Goal: Information Seeking & Learning: Learn about a topic

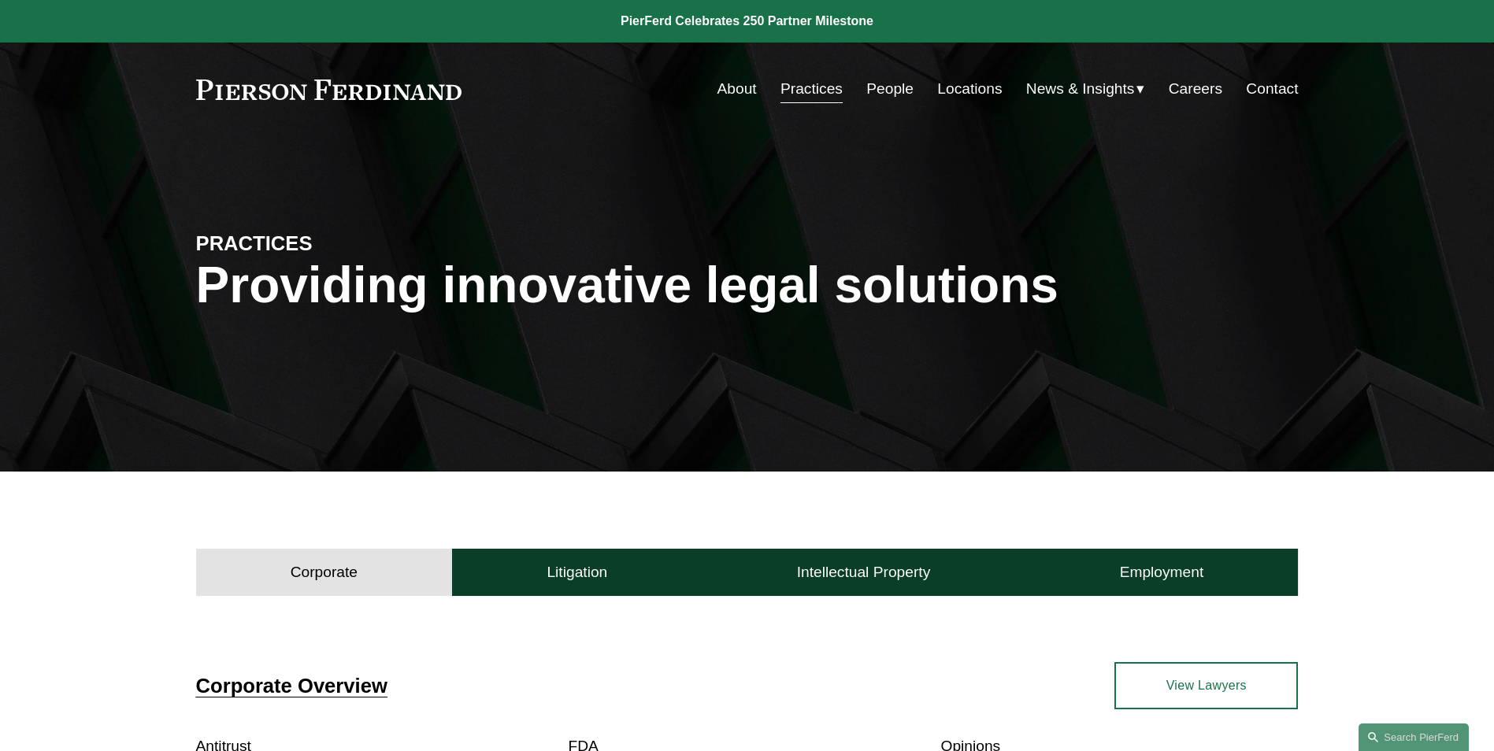
click at [896, 80] on link "People" at bounding box center [889, 89] width 47 height 30
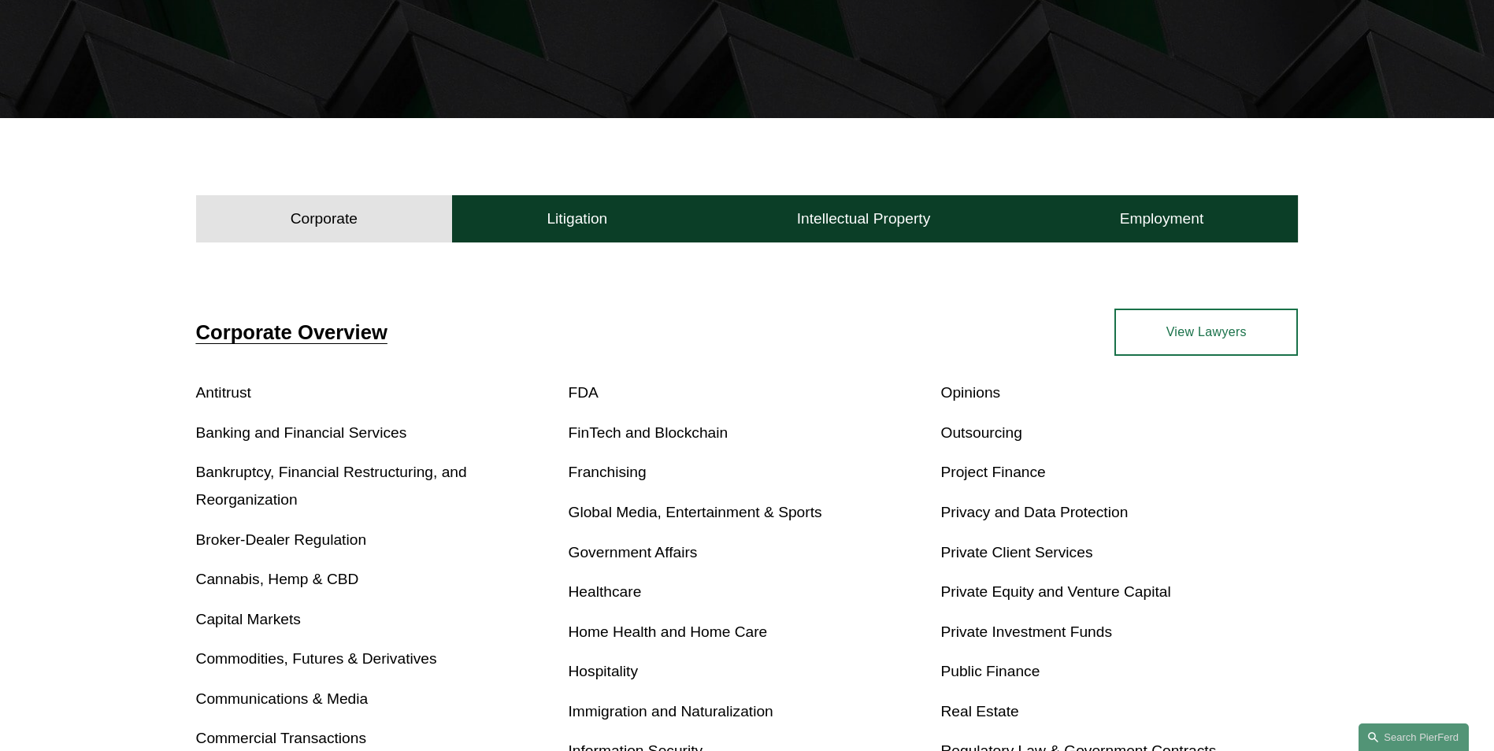
scroll to position [315, 0]
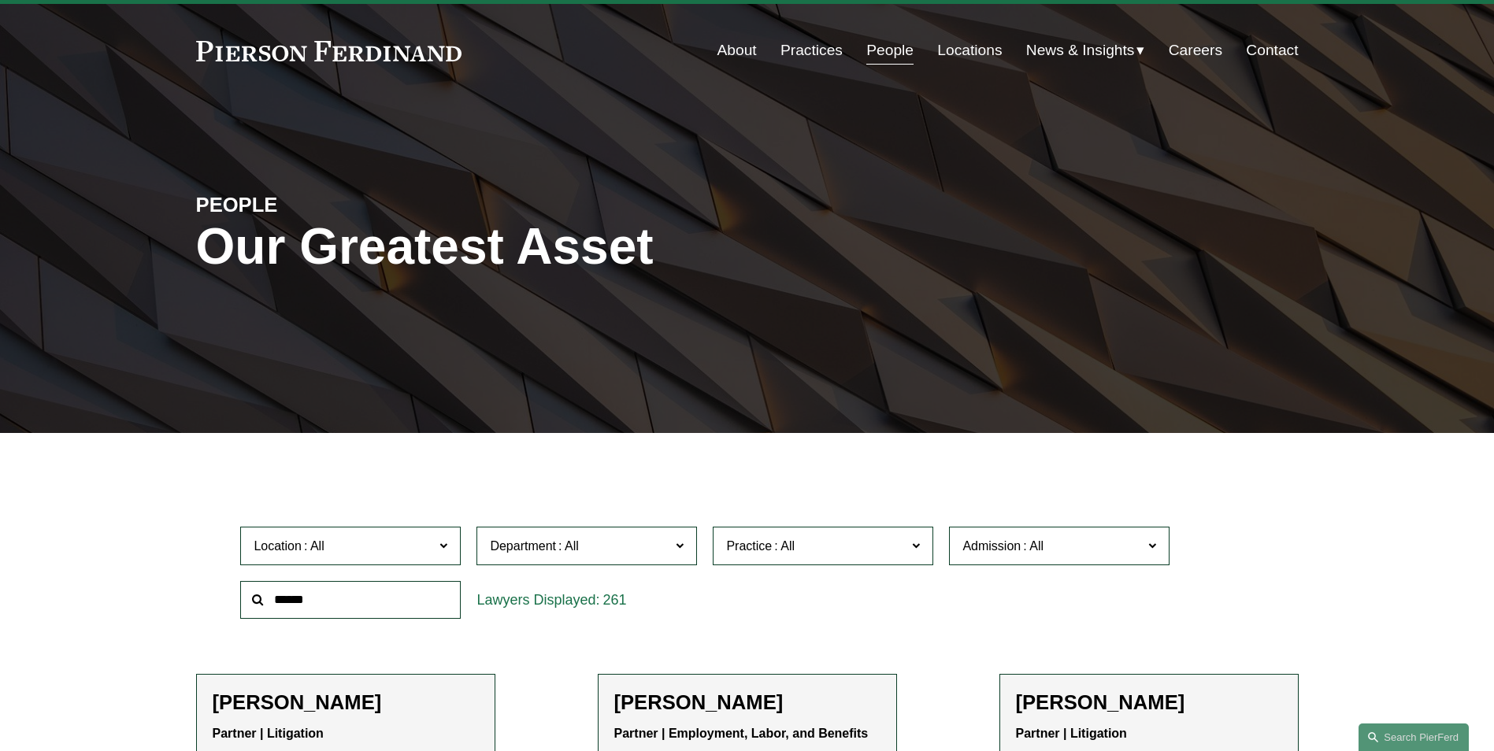
scroll to position [184, 0]
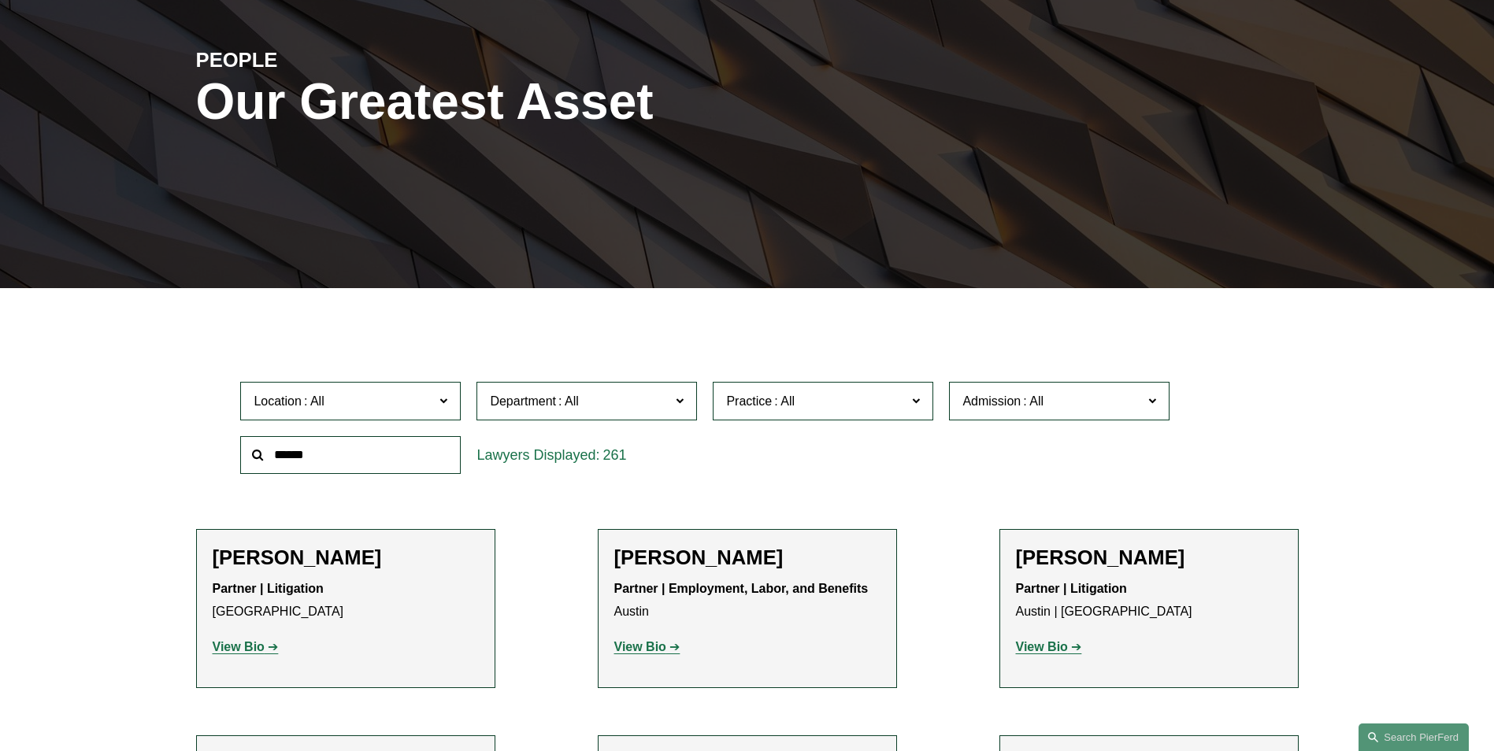
click at [345, 459] on input "text" at bounding box center [350, 455] width 221 height 39
type input "*"
type input "***"
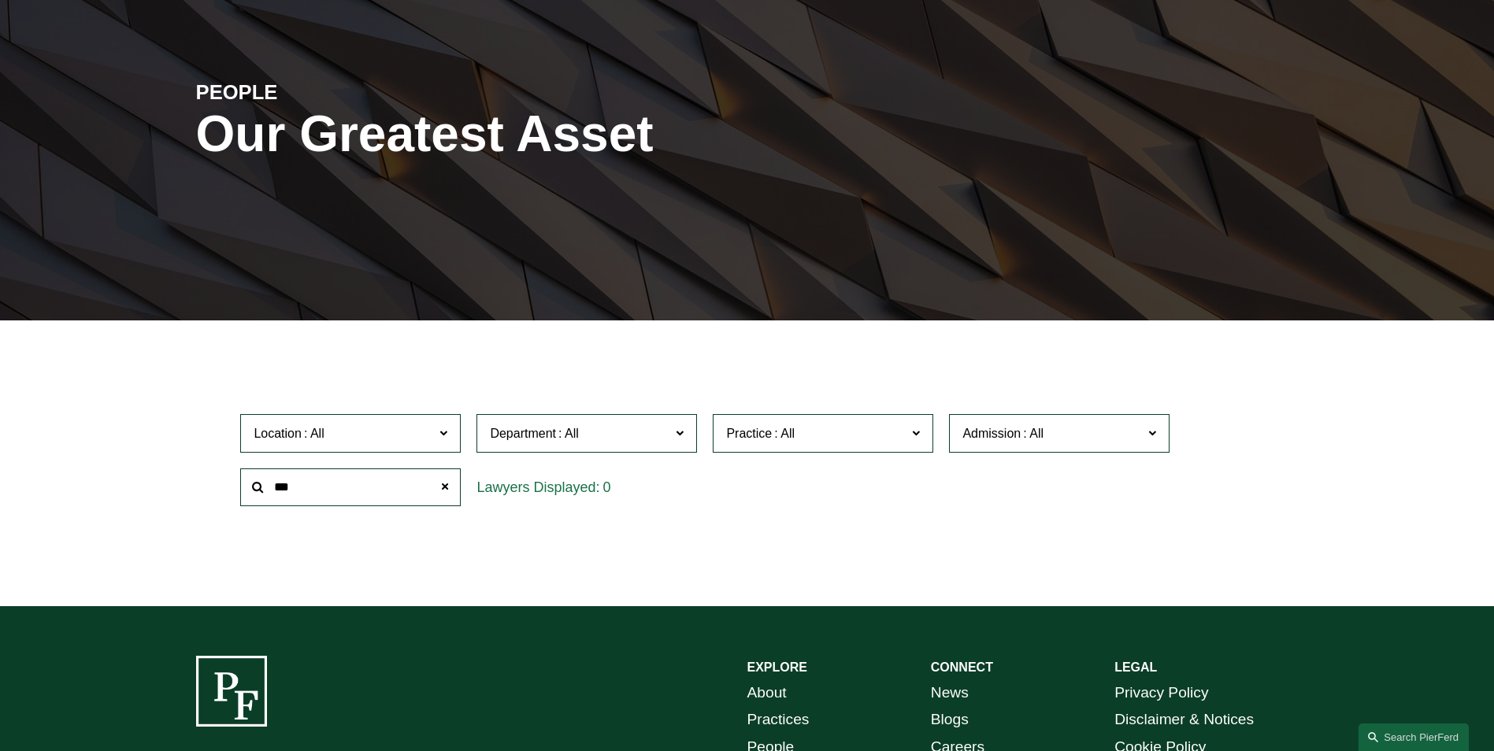
scroll to position [106, 0]
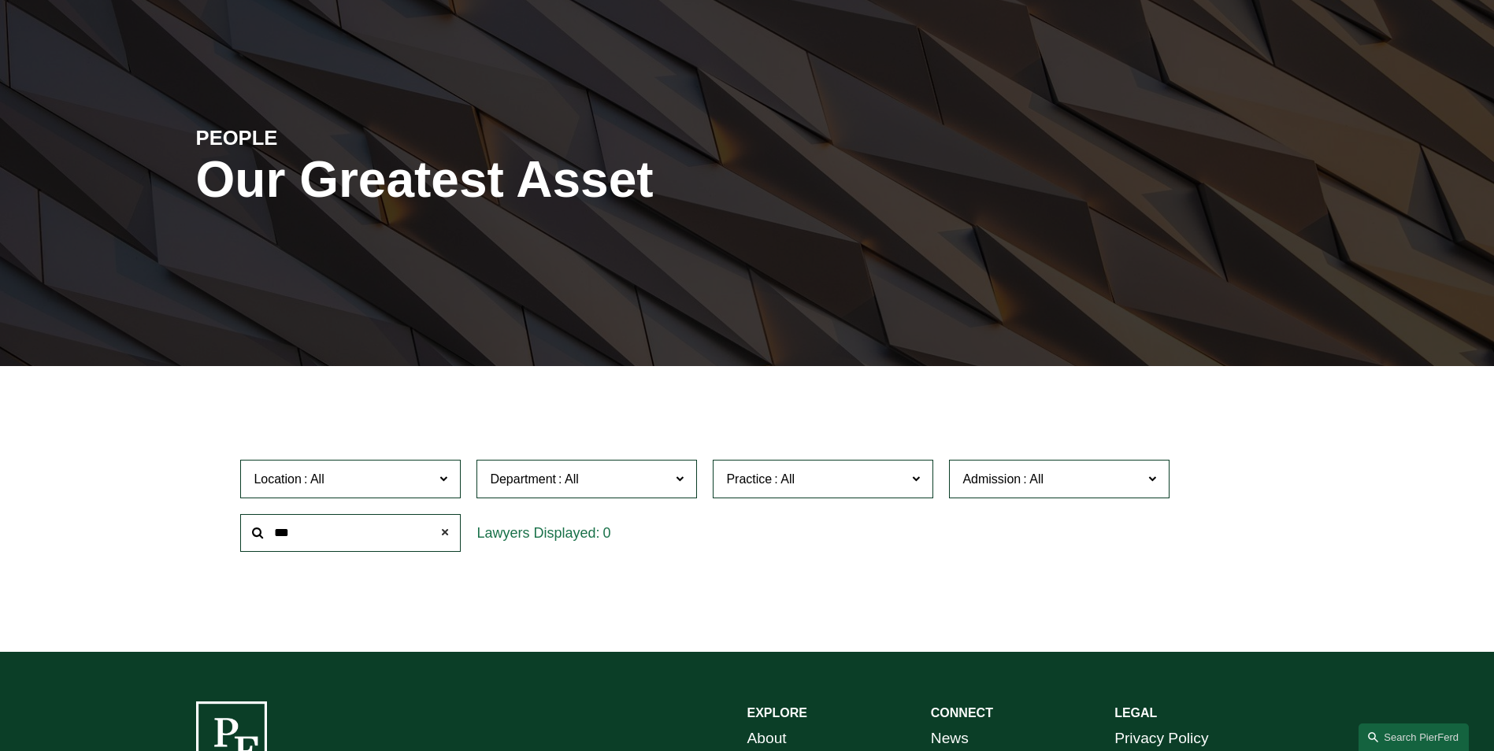
click at [447, 535] on span at bounding box center [445, 533] width 32 height 32
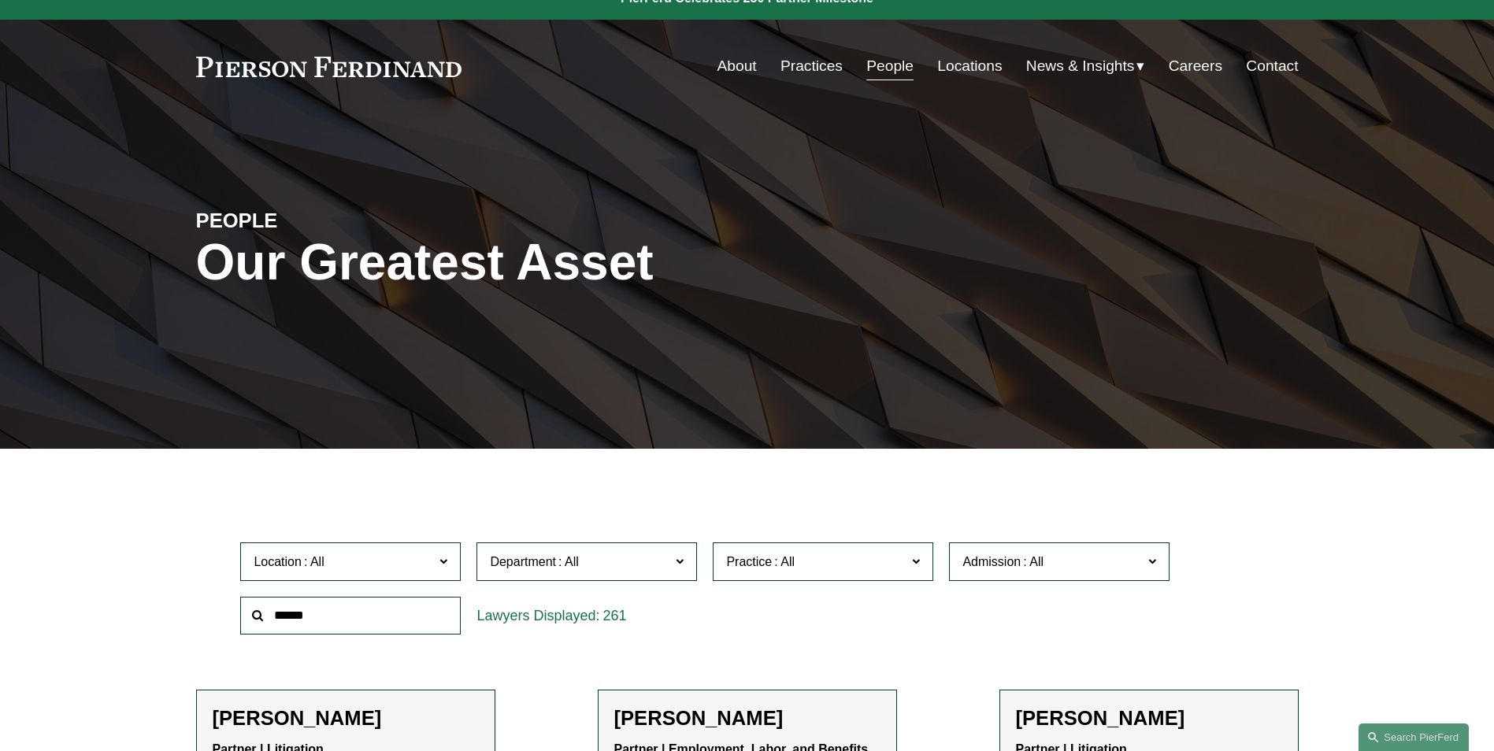
scroll to position [0, 0]
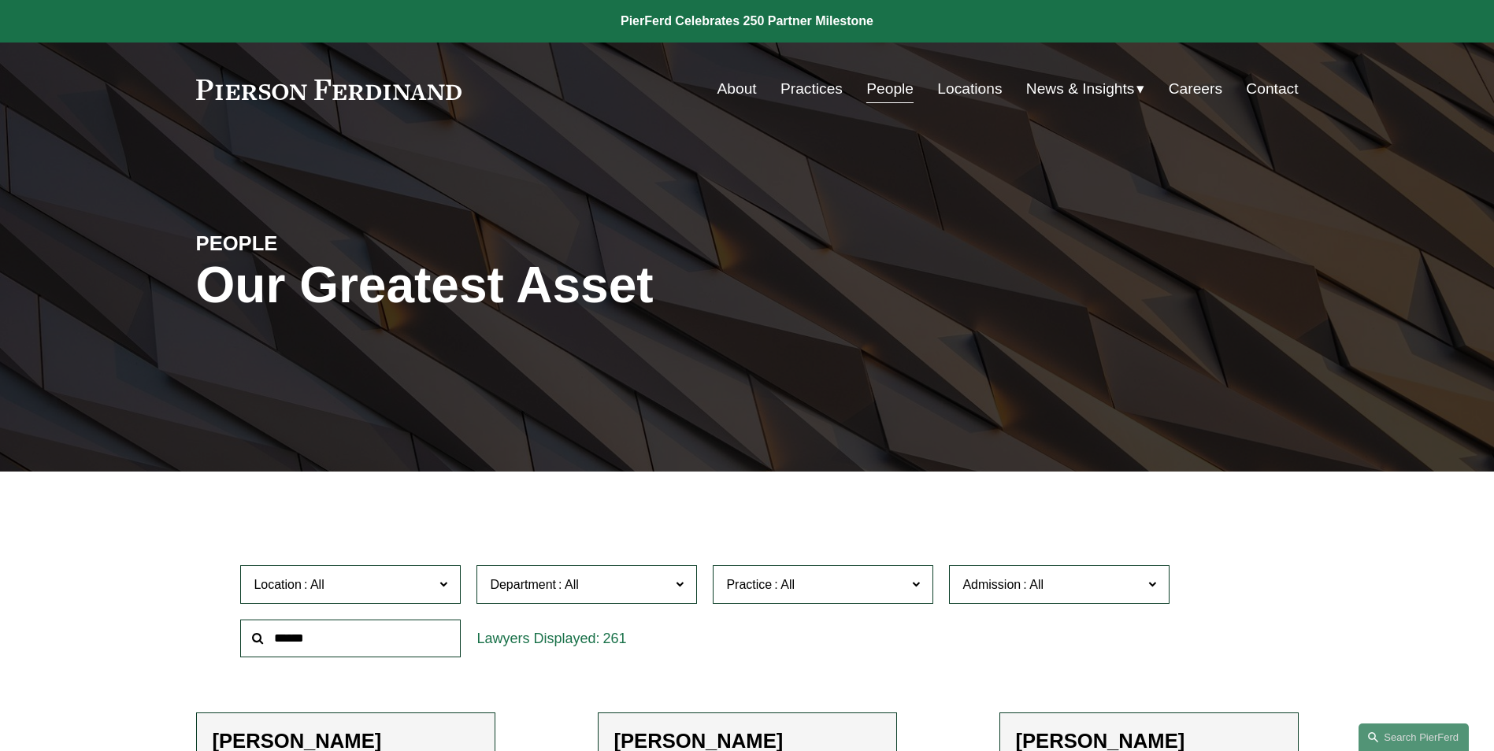
click at [340, 640] on input "text" at bounding box center [350, 639] width 221 height 39
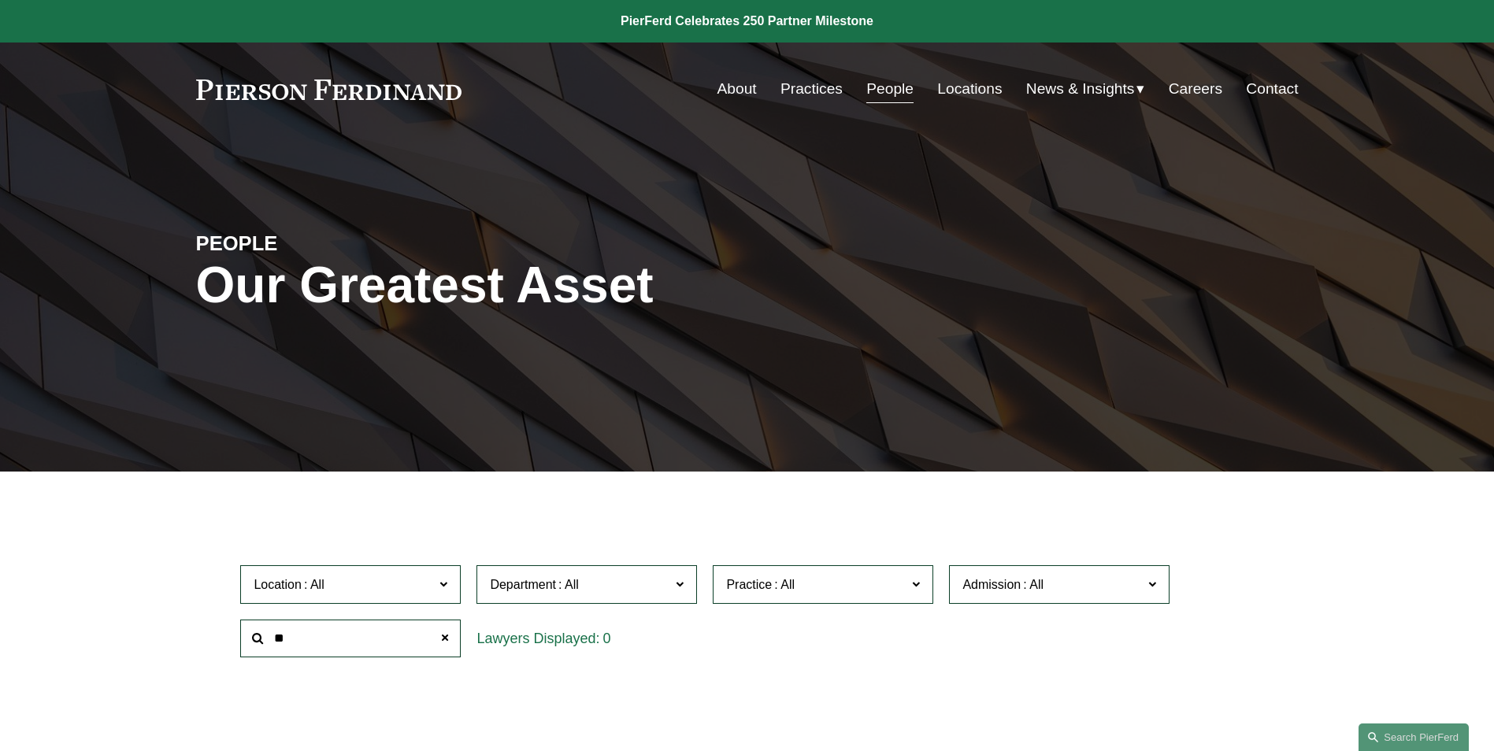
type input "*"
type input "**********"
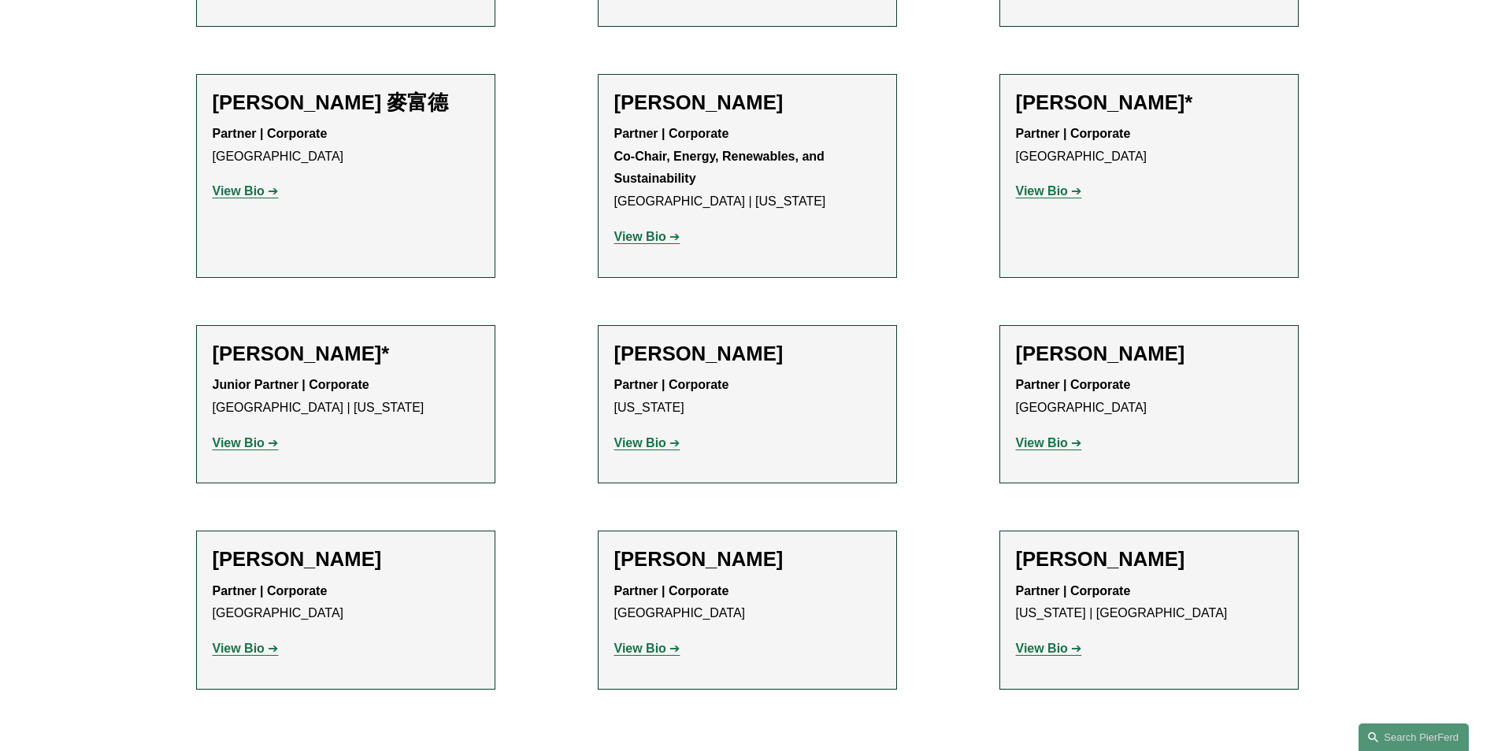
scroll to position [1313, 0]
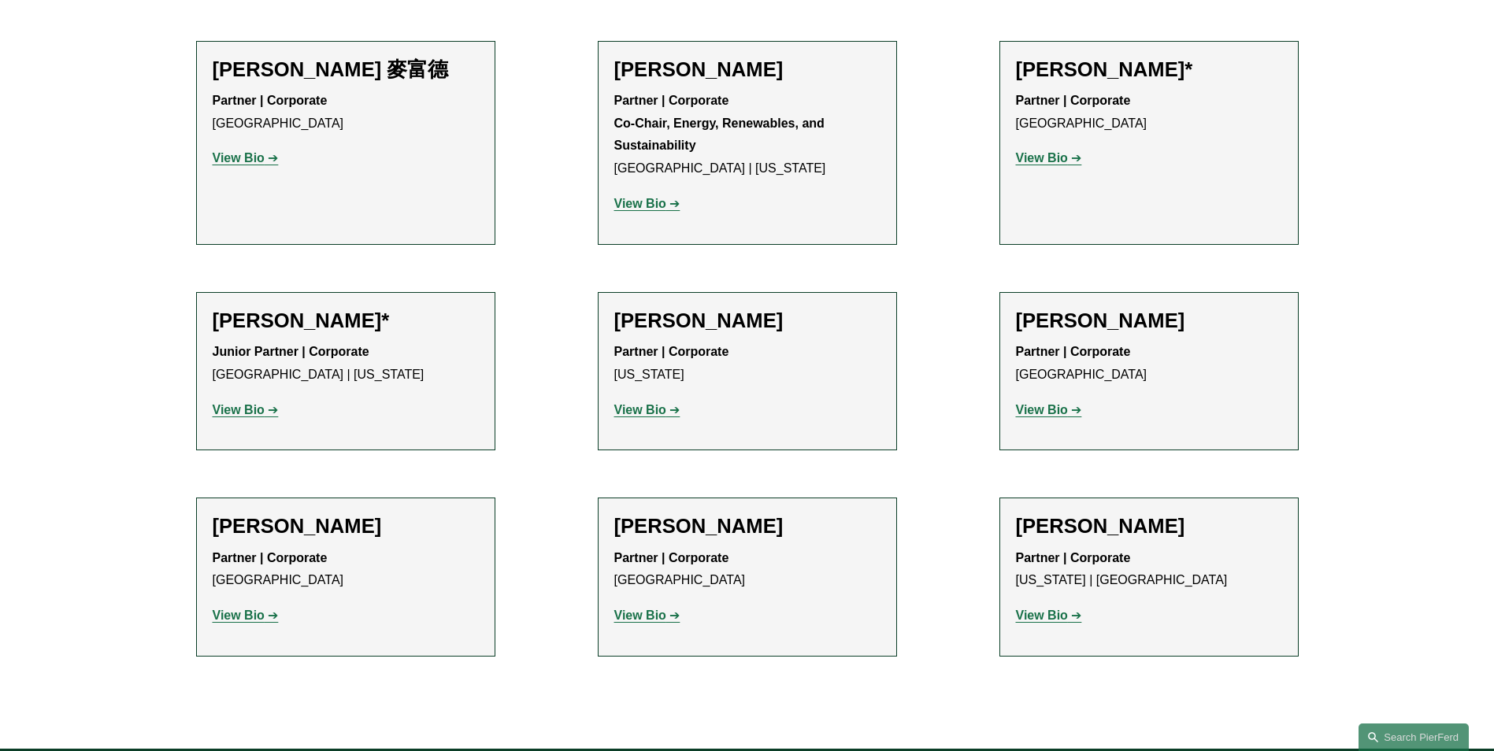
click at [249, 407] on strong "View Bio" at bounding box center [239, 409] width 52 height 13
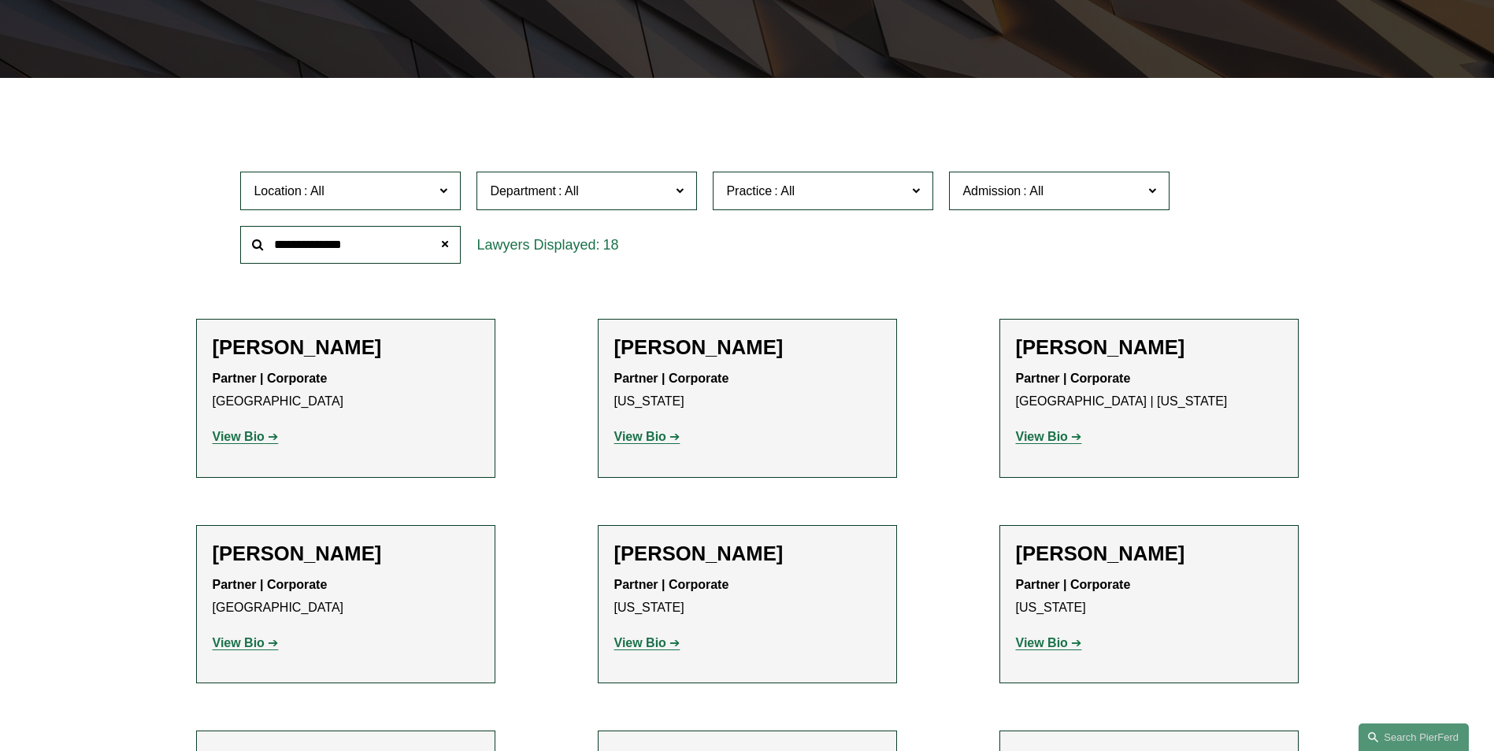
scroll to position [368, 0]
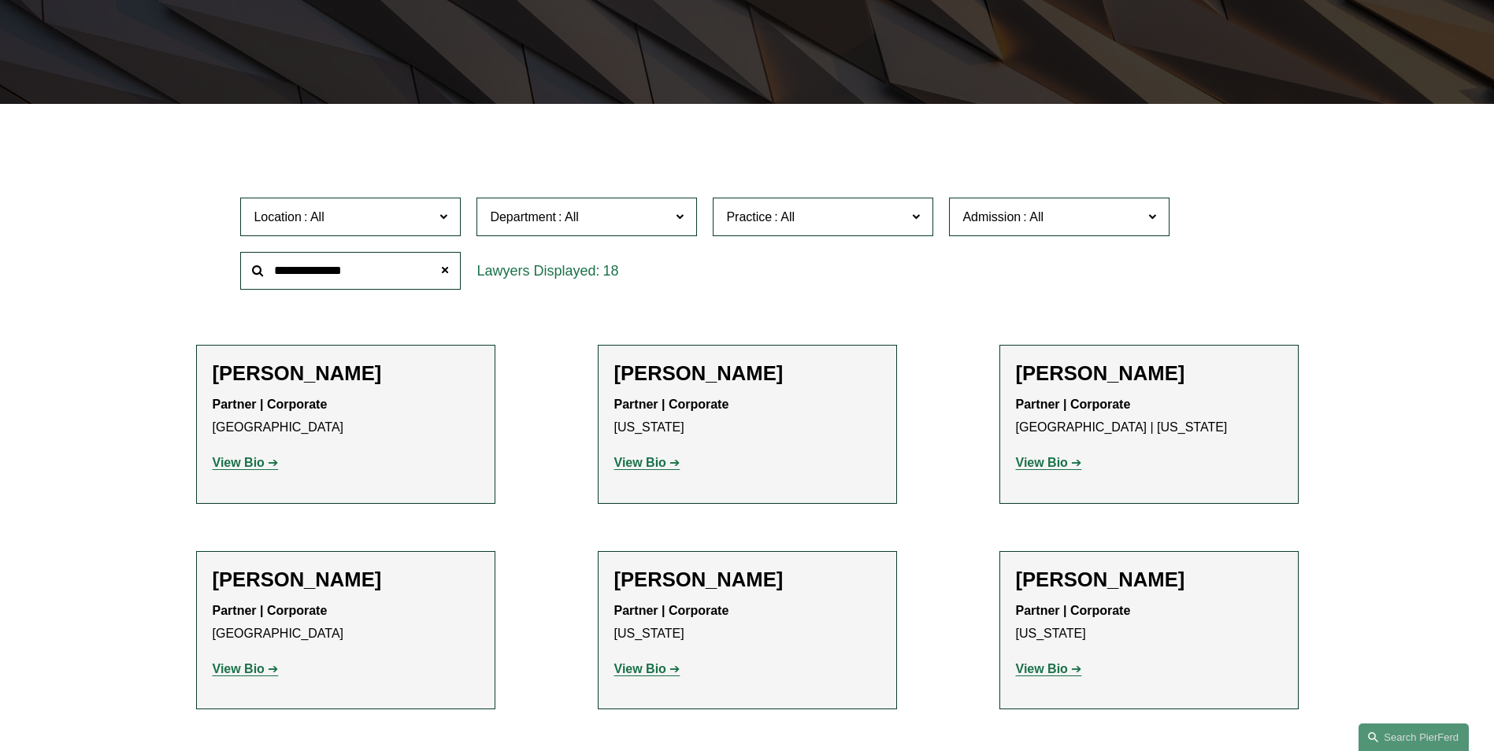
click at [647, 465] on strong "View Bio" at bounding box center [640, 462] width 52 height 13
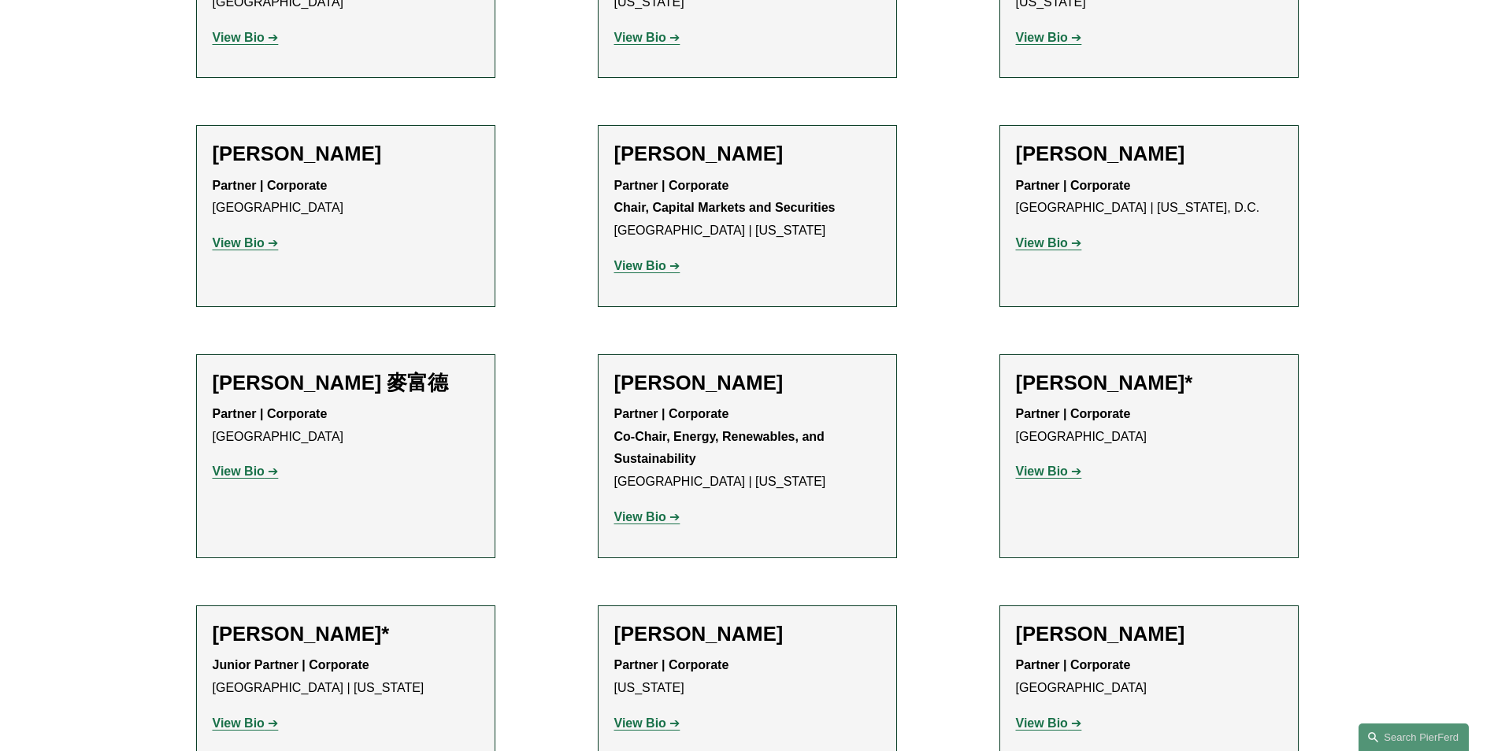
scroll to position [998, 0]
click at [1066, 247] on strong "View Bio" at bounding box center [1042, 244] width 52 height 13
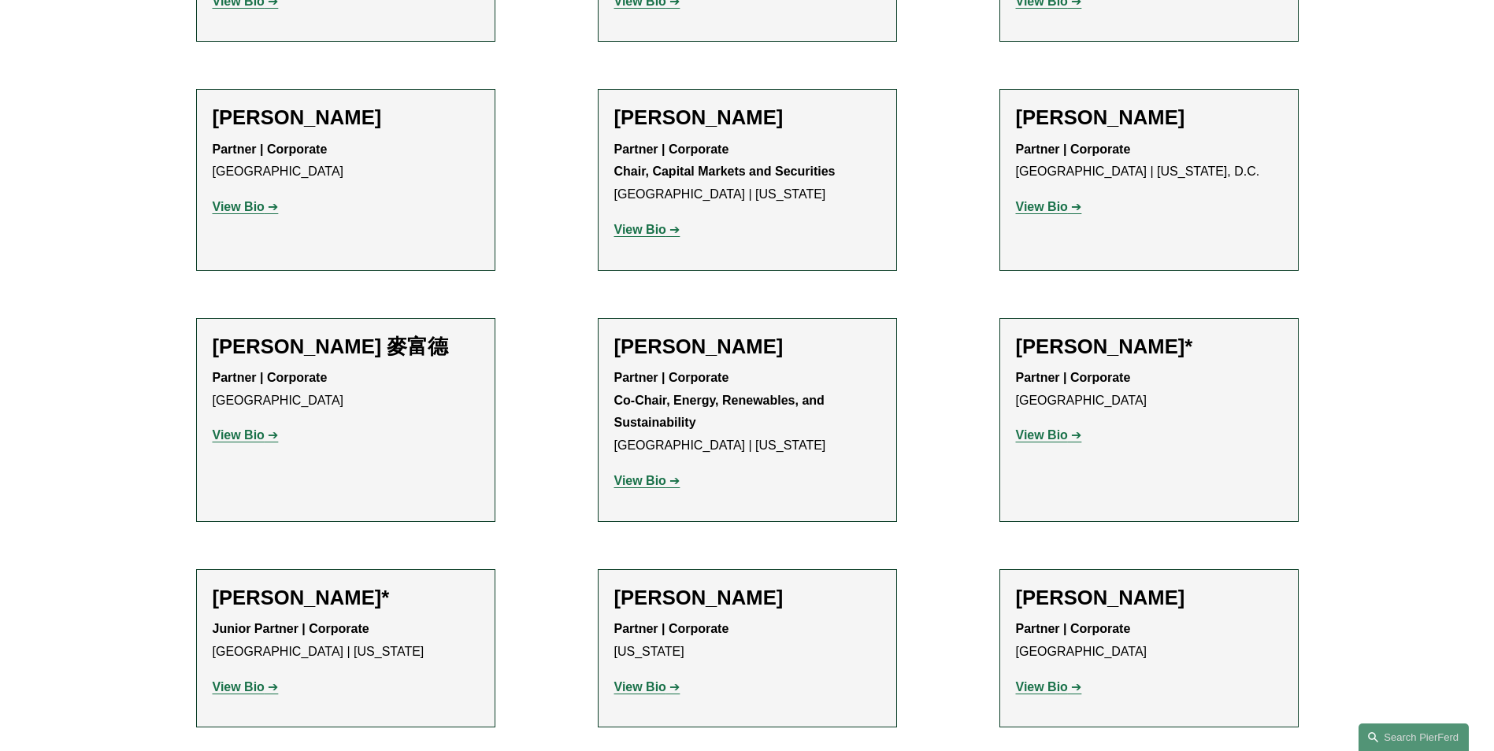
scroll to position [1207, 0]
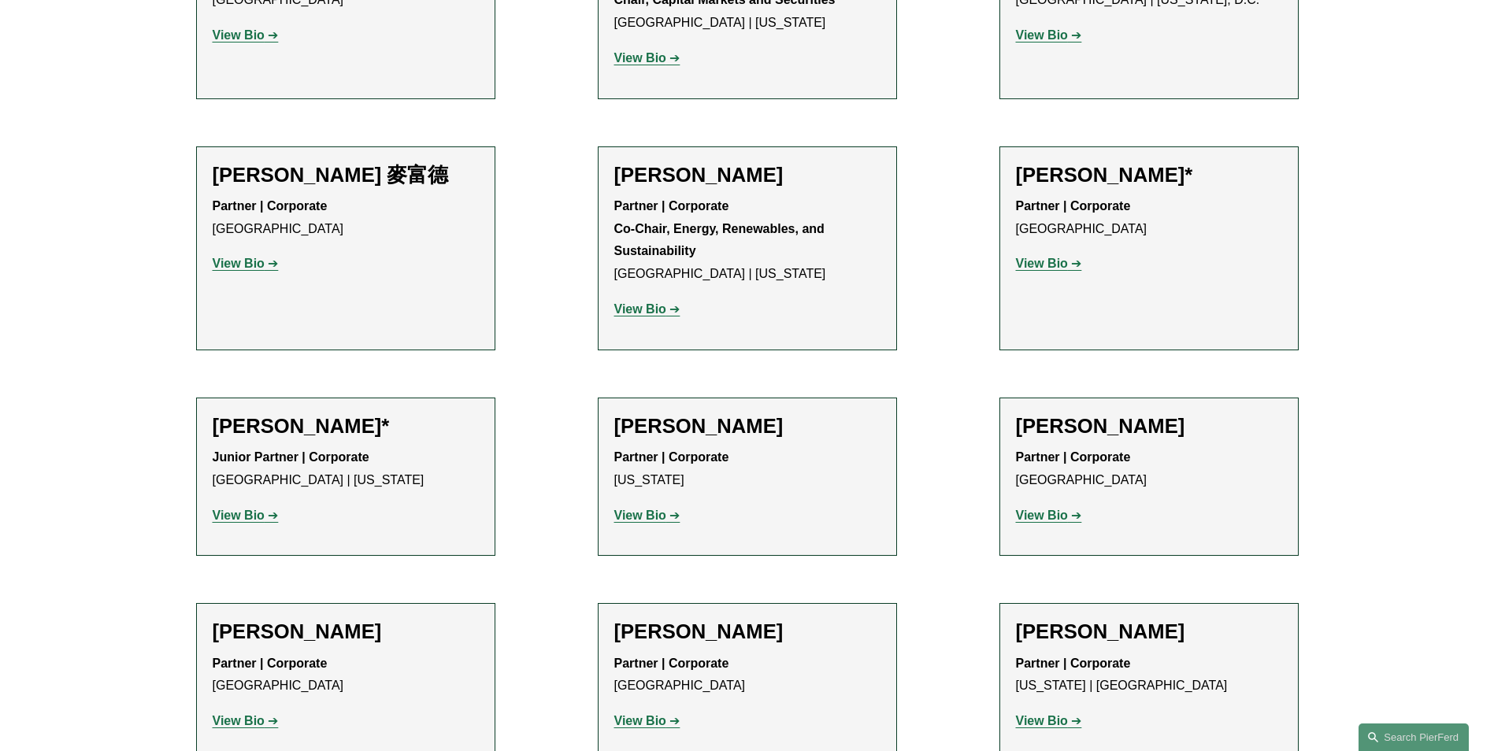
click at [1036, 273] on p "View Bio" at bounding box center [1149, 264] width 266 height 23
click at [1047, 261] on strong "View Bio" at bounding box center [1042, 263] width 52 height 13
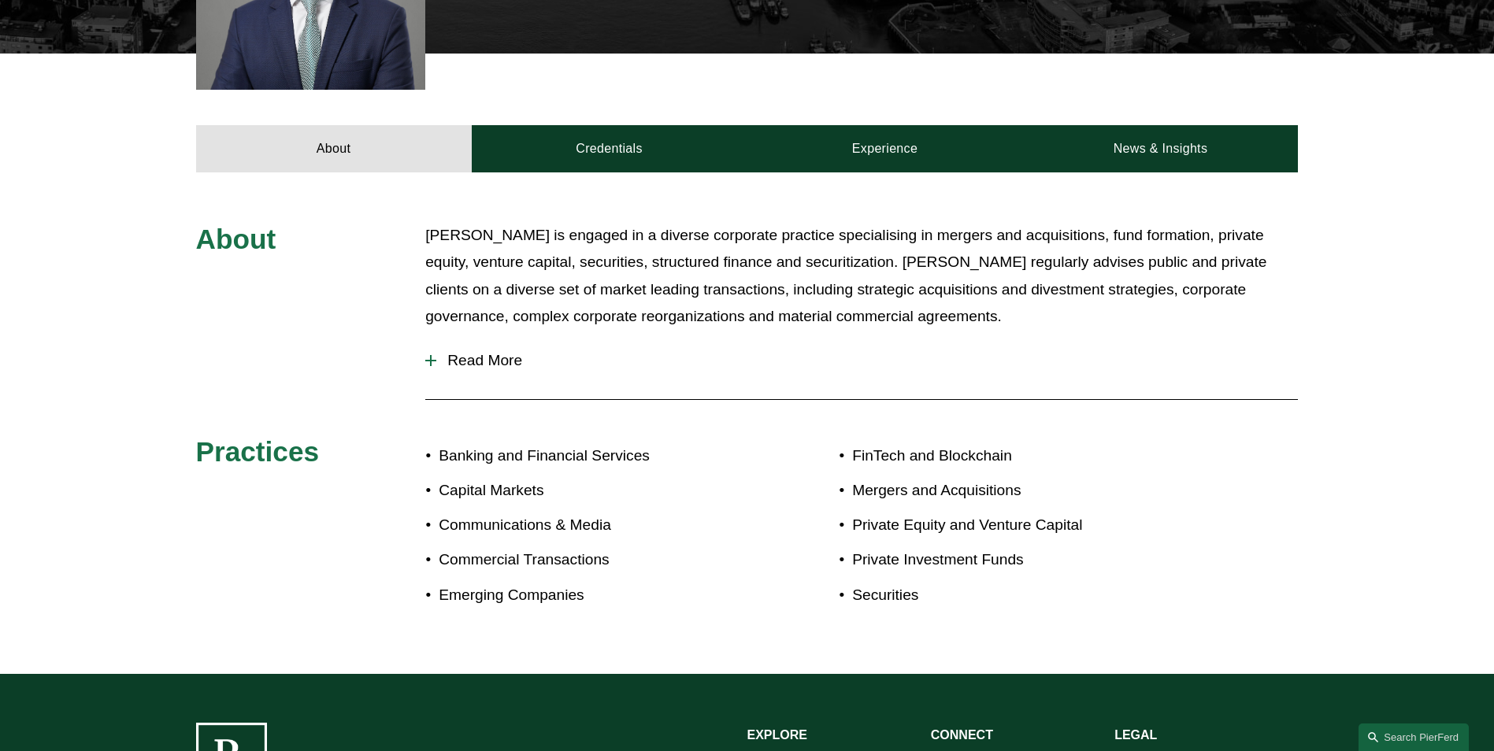
scroll to position [499, 0]
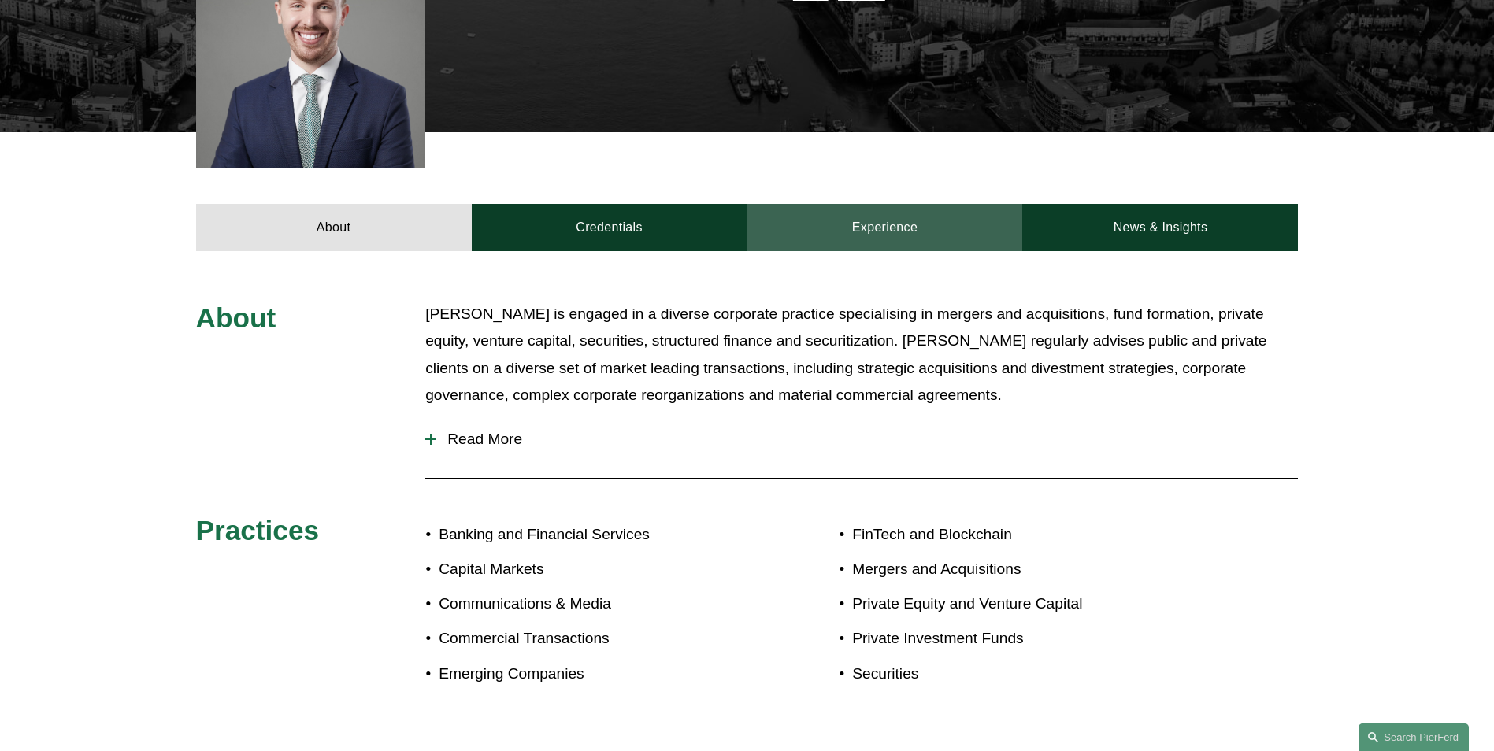
click at [794, 232] on link "Experience" at bounding box center [885, 227] width 276 height 47
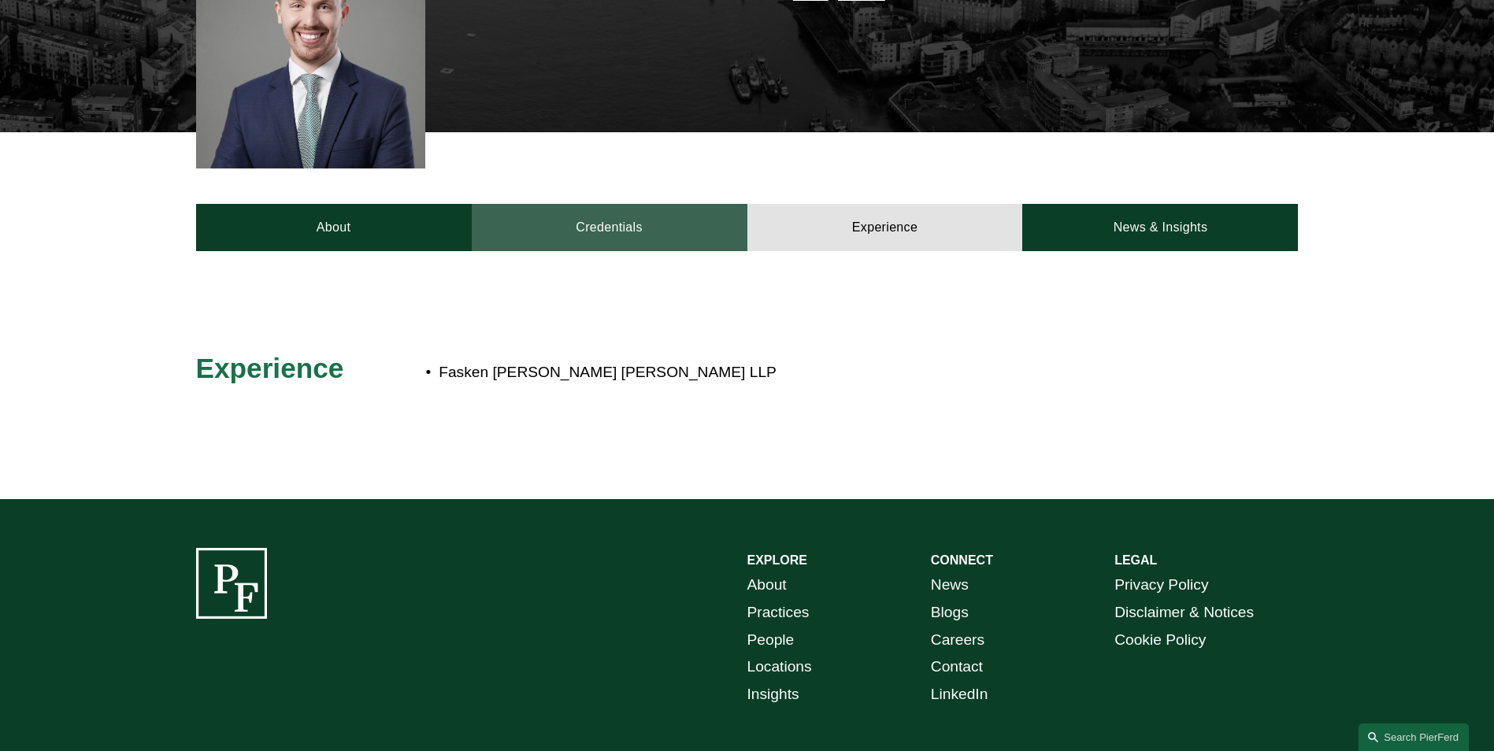
click at [598, 229] on link "Credentials" at bounding box center [610, 227] width 276 height 47
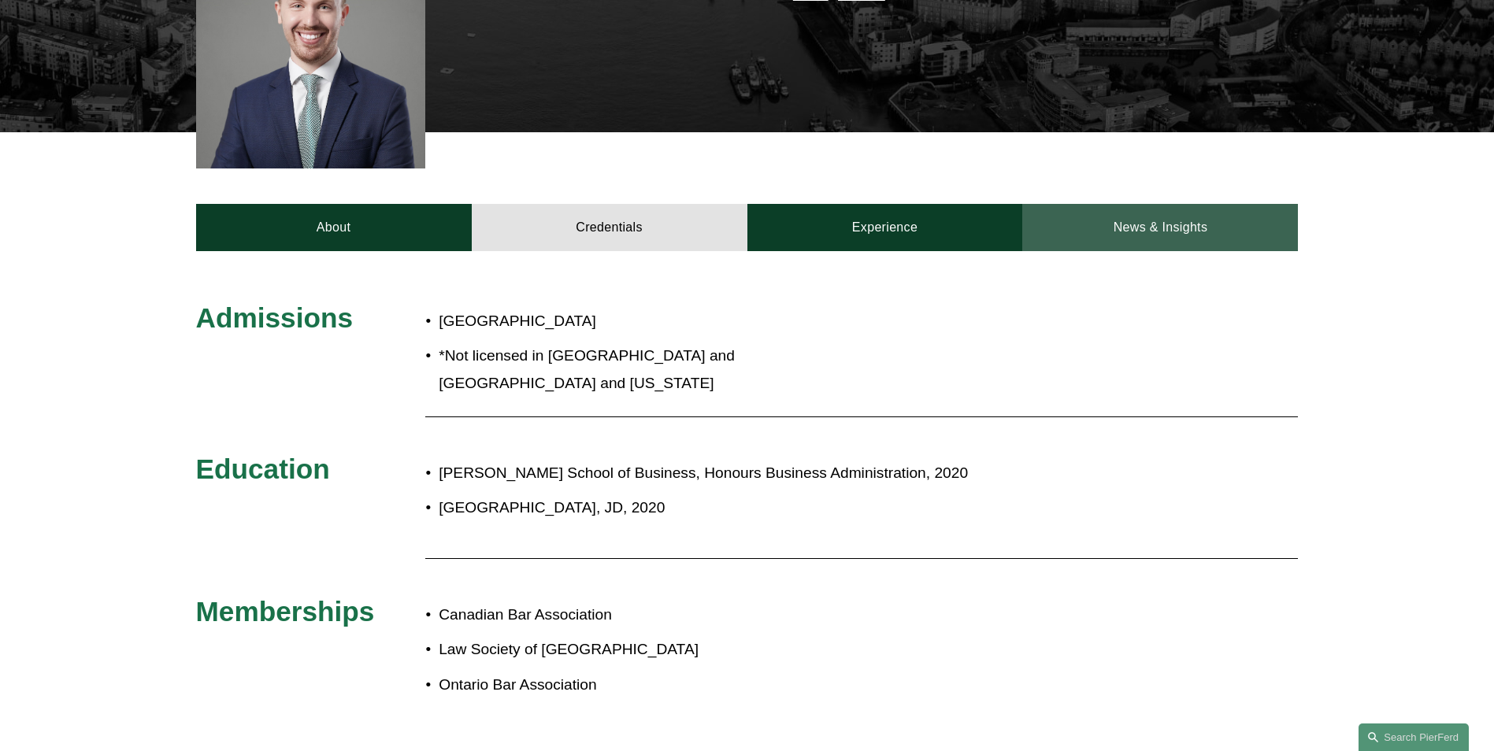
click at [1201, 217] on link "News & Insights" at bounding box center [1160, 227] width 276 height 47
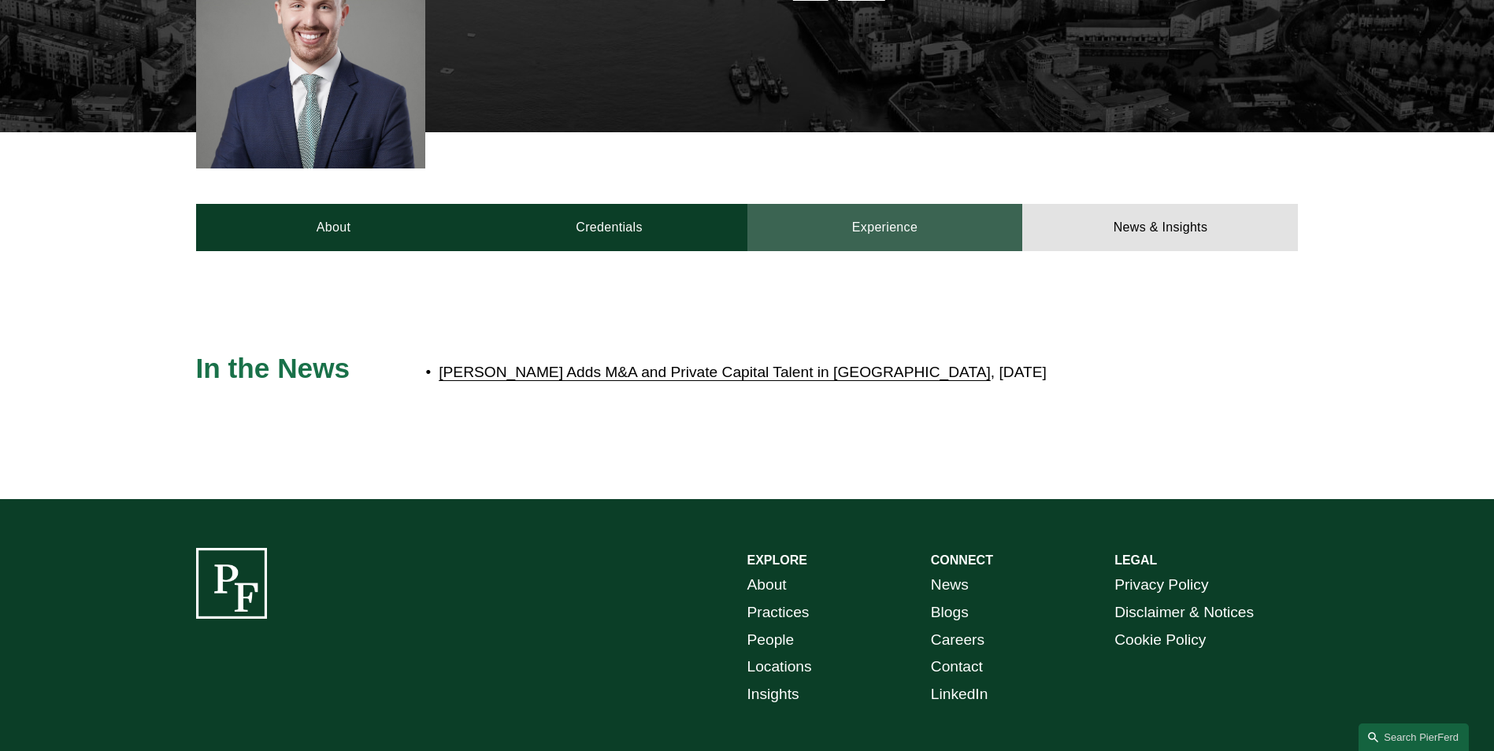
click at [895, 222] on link "Experience" at bounding box center [885, 227] width 276 height 47
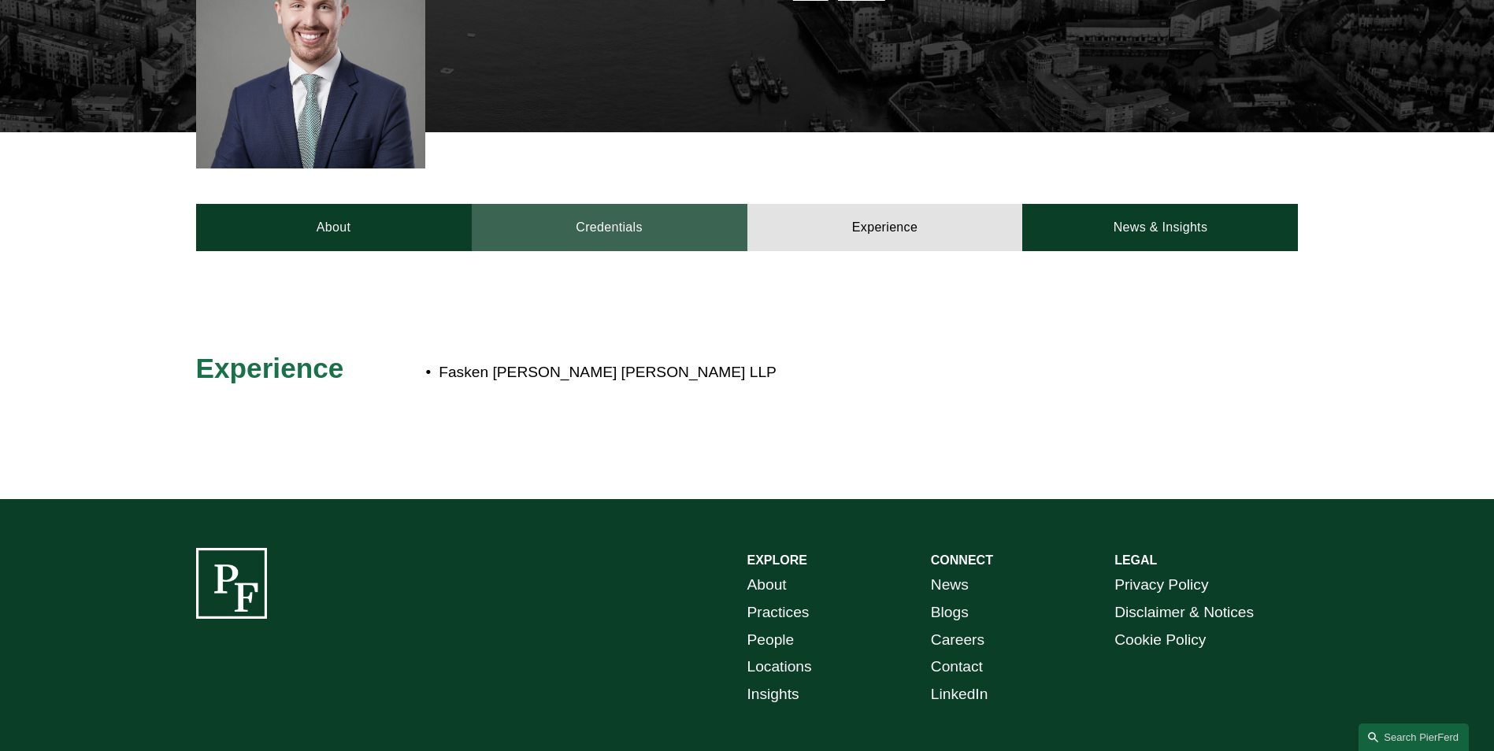
click at [647, 231] on link "Credentials" at bounding box center [610, 227] width 276 height 47
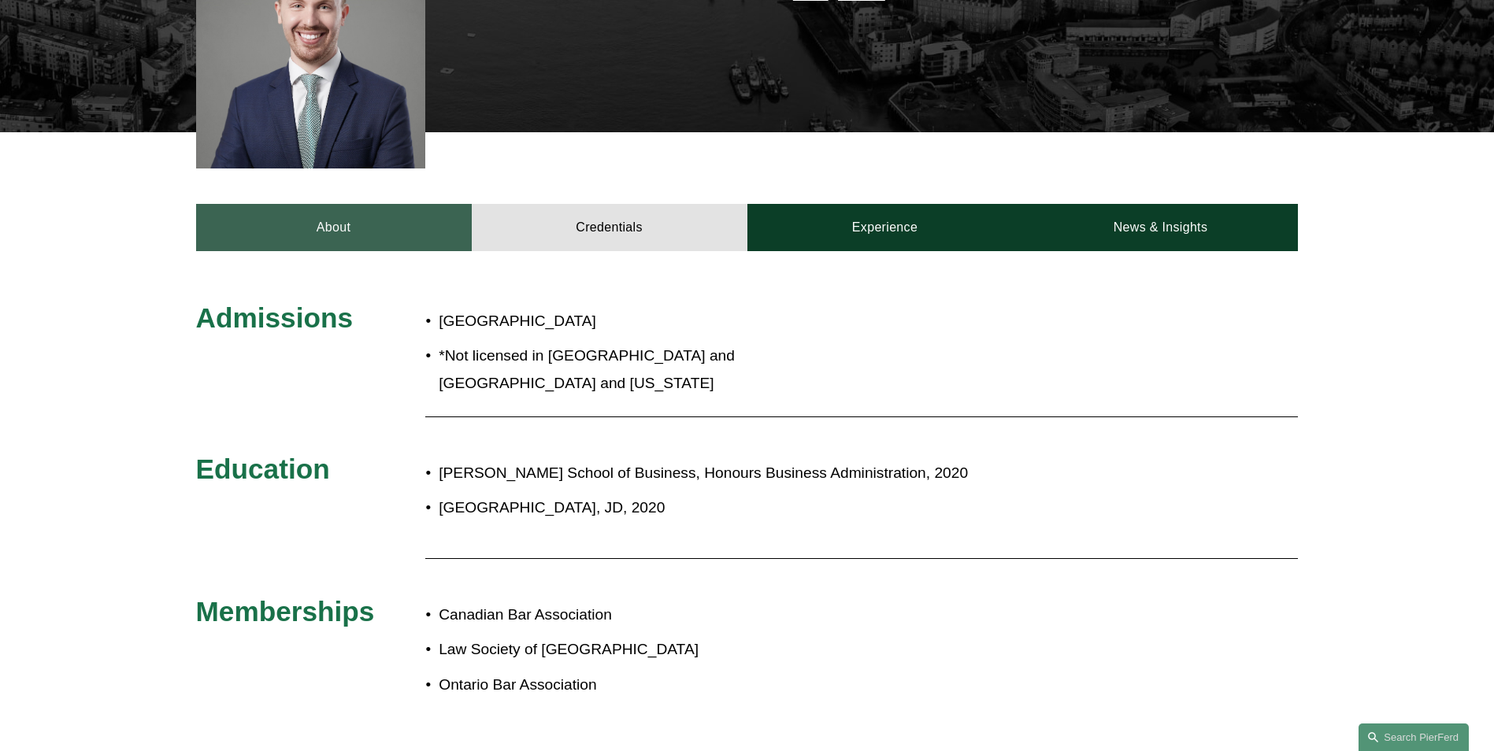
click at [343, 228] on link "About" at bounding box center [334, 227] width 276 height 47
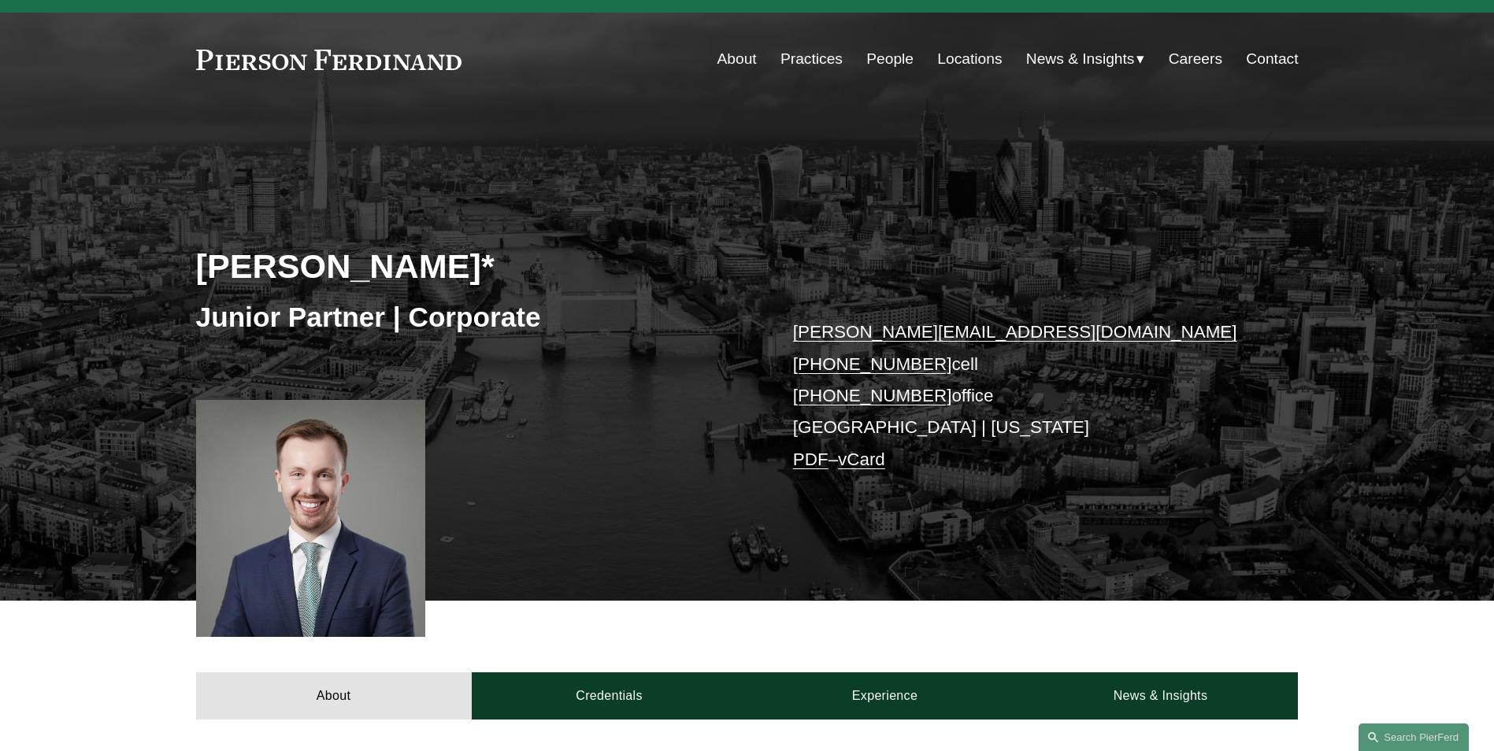
scroll to position [0, 0]
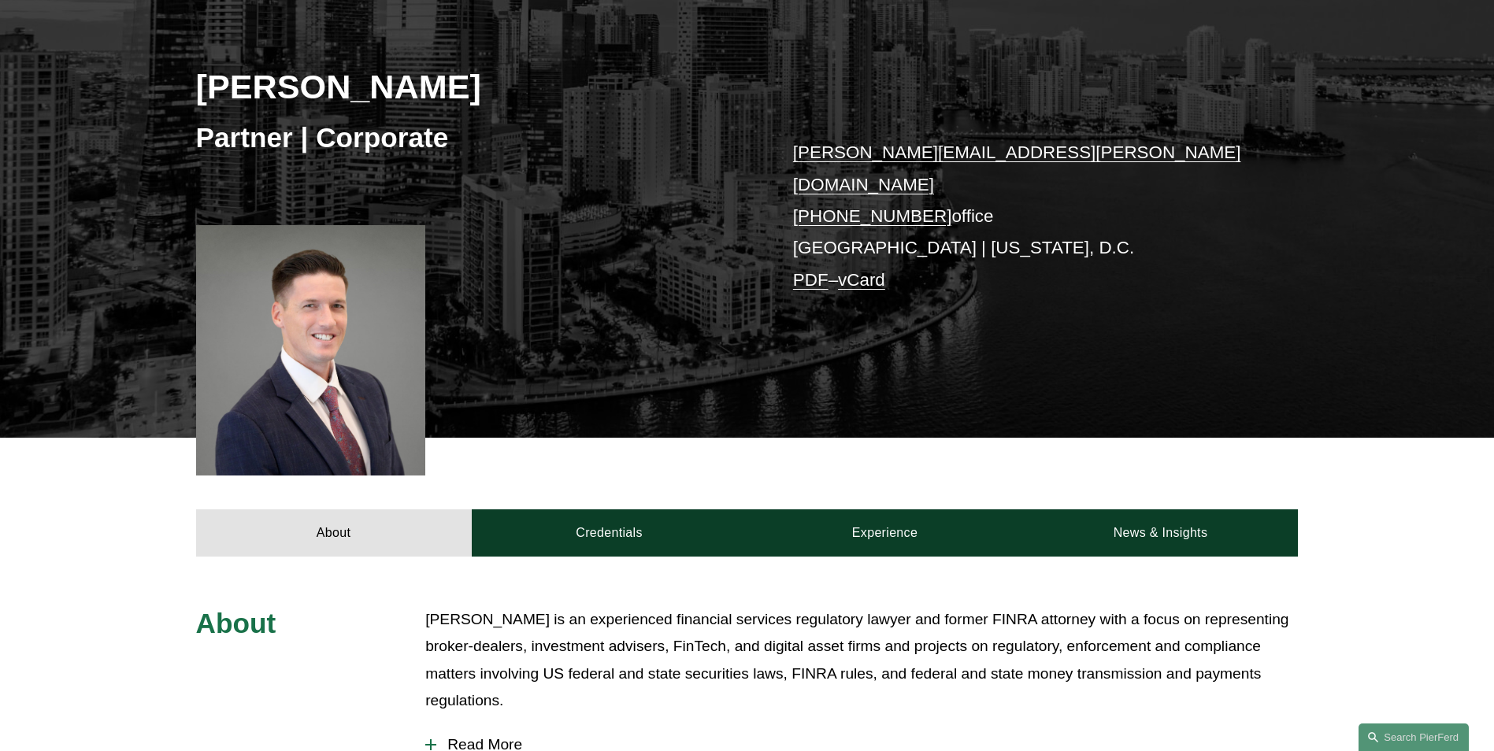
scroll to position [210, 0]
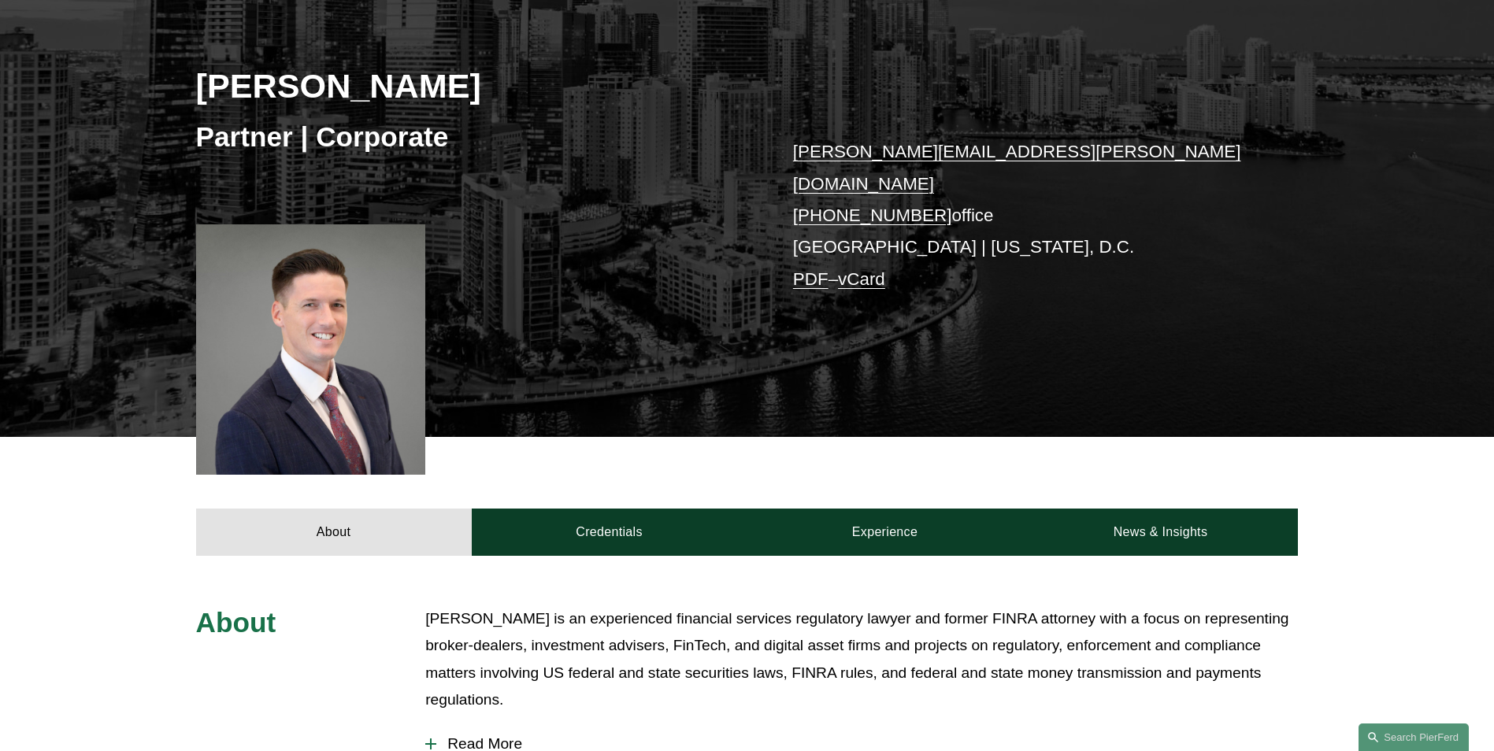
click at [240, 348] on div at bounding box center [311, 349] width 230 height 250
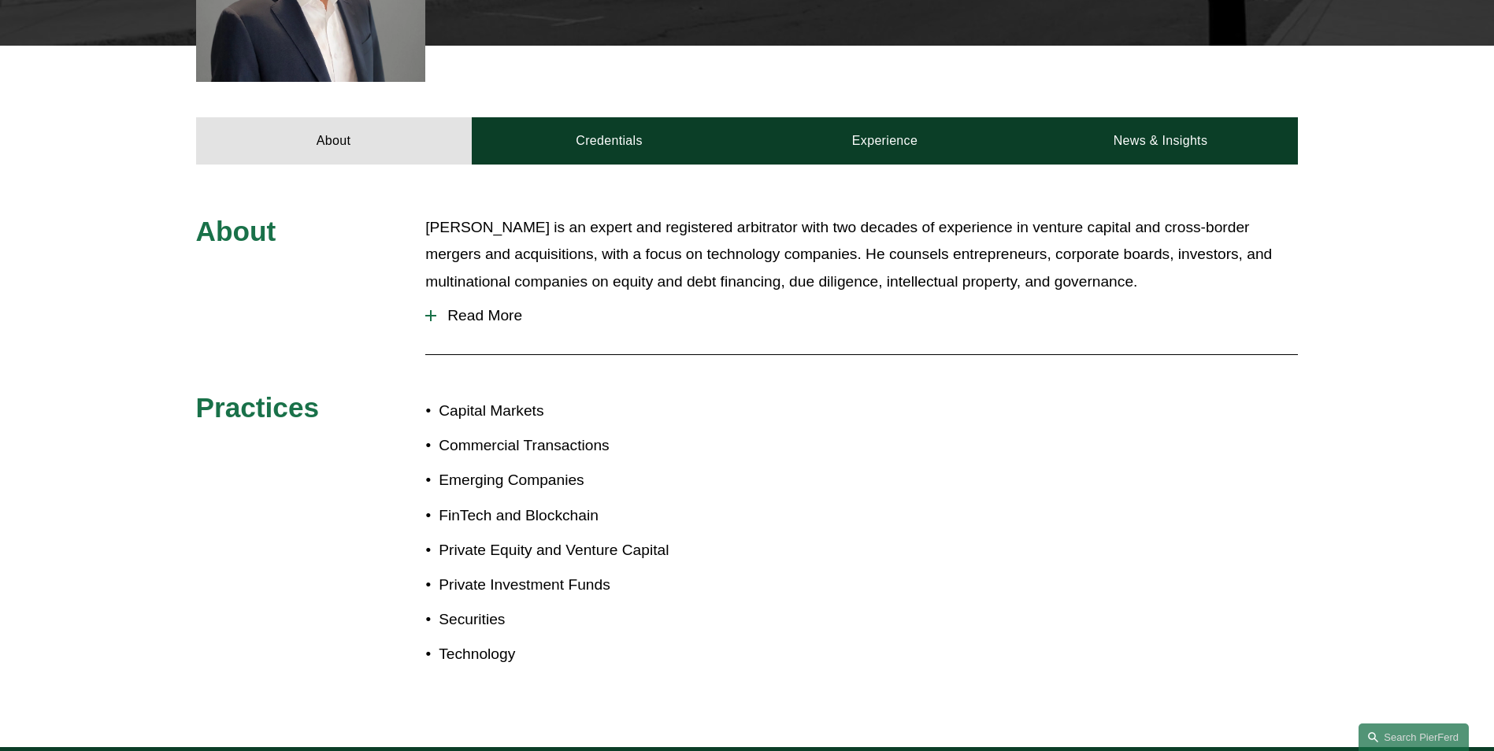
scroll to position [604, 0]
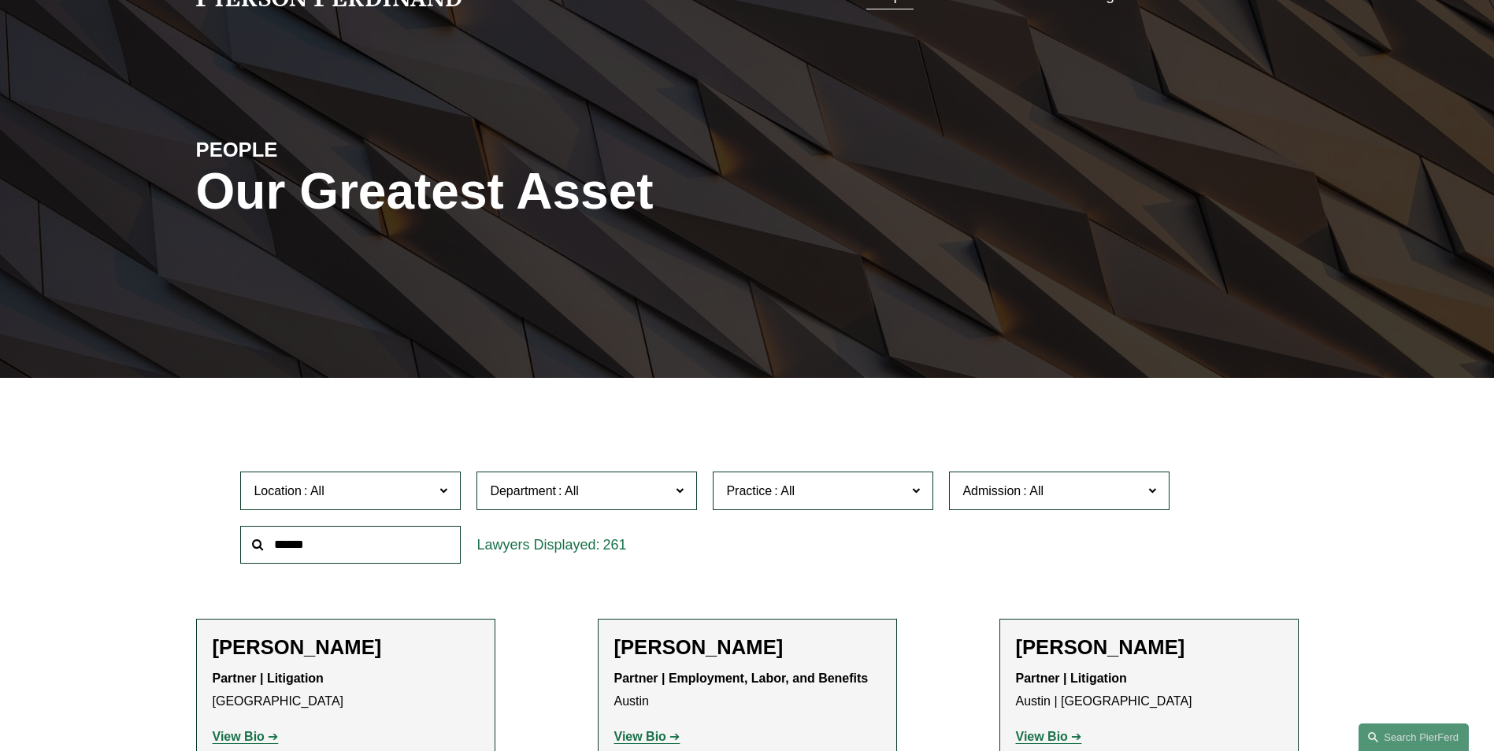
scroll to position [158, 0]
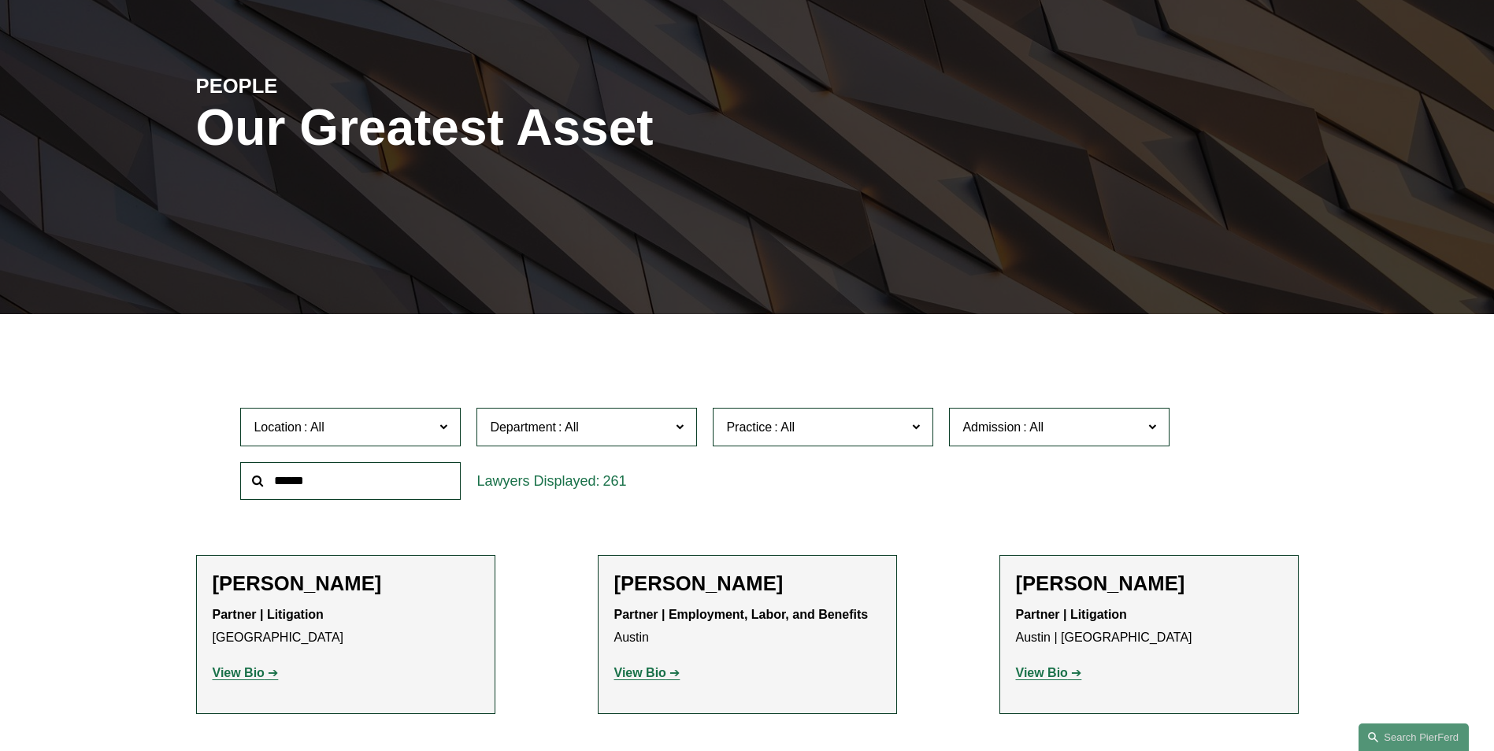
click at [320, 478] on input "text" at bounding box center [350, 481] width 221 height 39
type input "******"
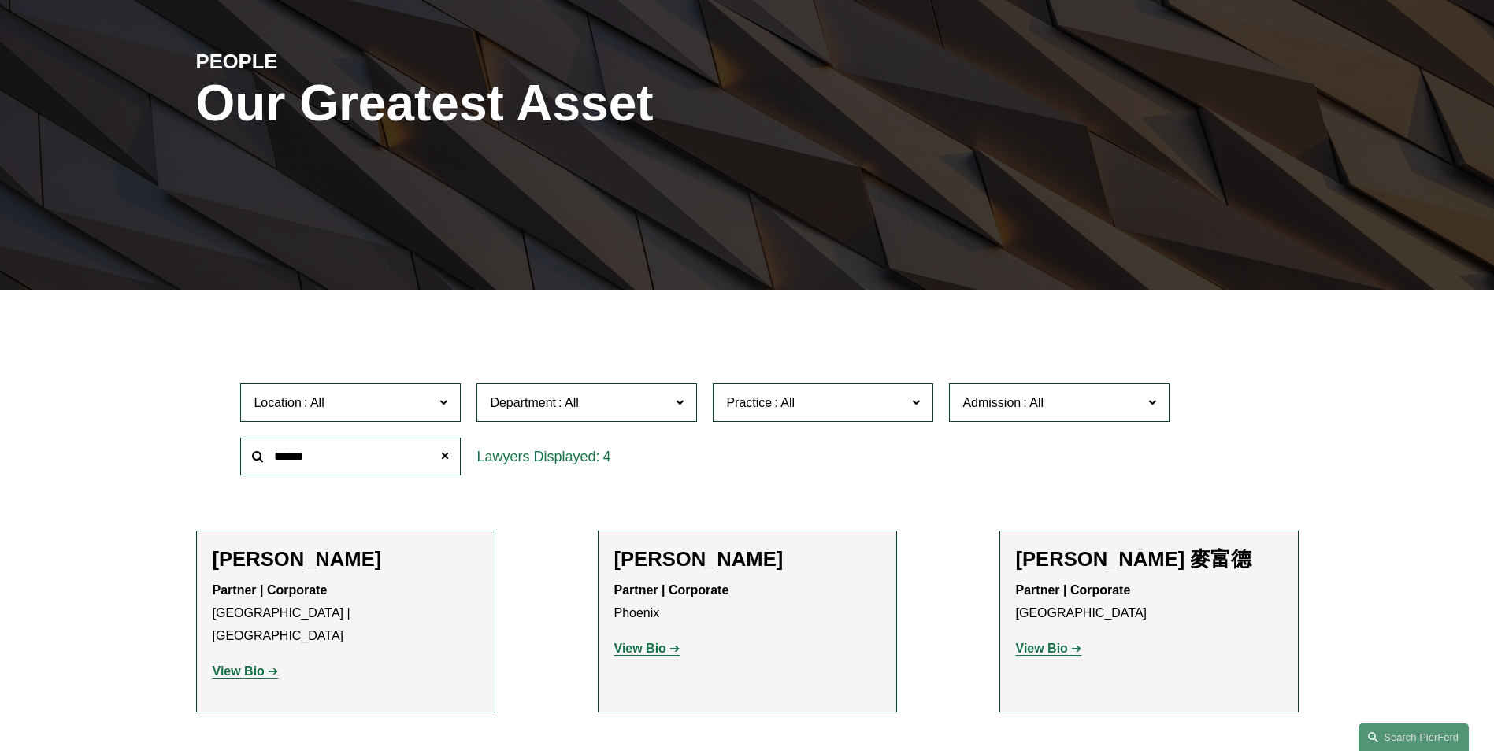
scroll to position [236, 0]
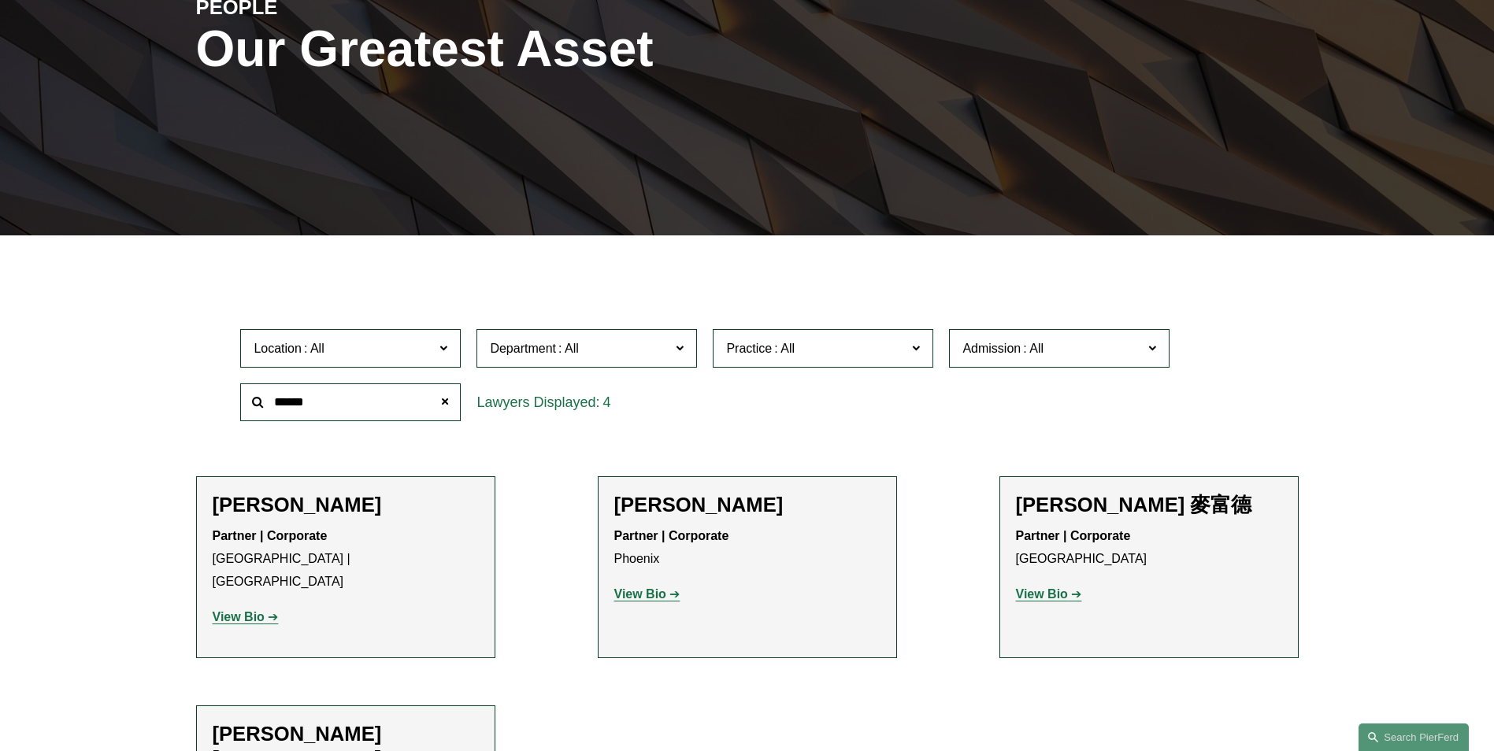
click at [231, 610] on strong "View Bio" at bounding box center [239, 616] width 52 height 13
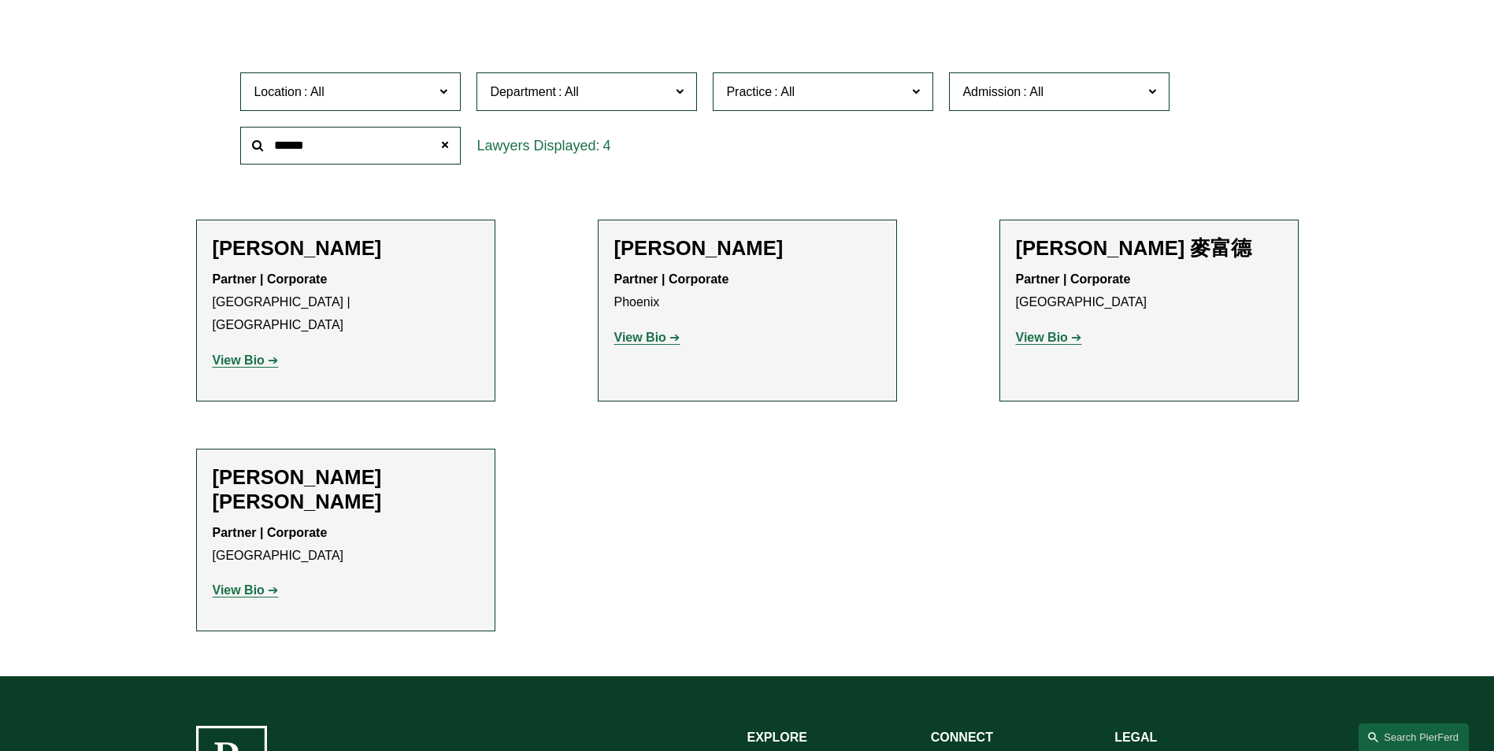
scroll to position [499, 0]
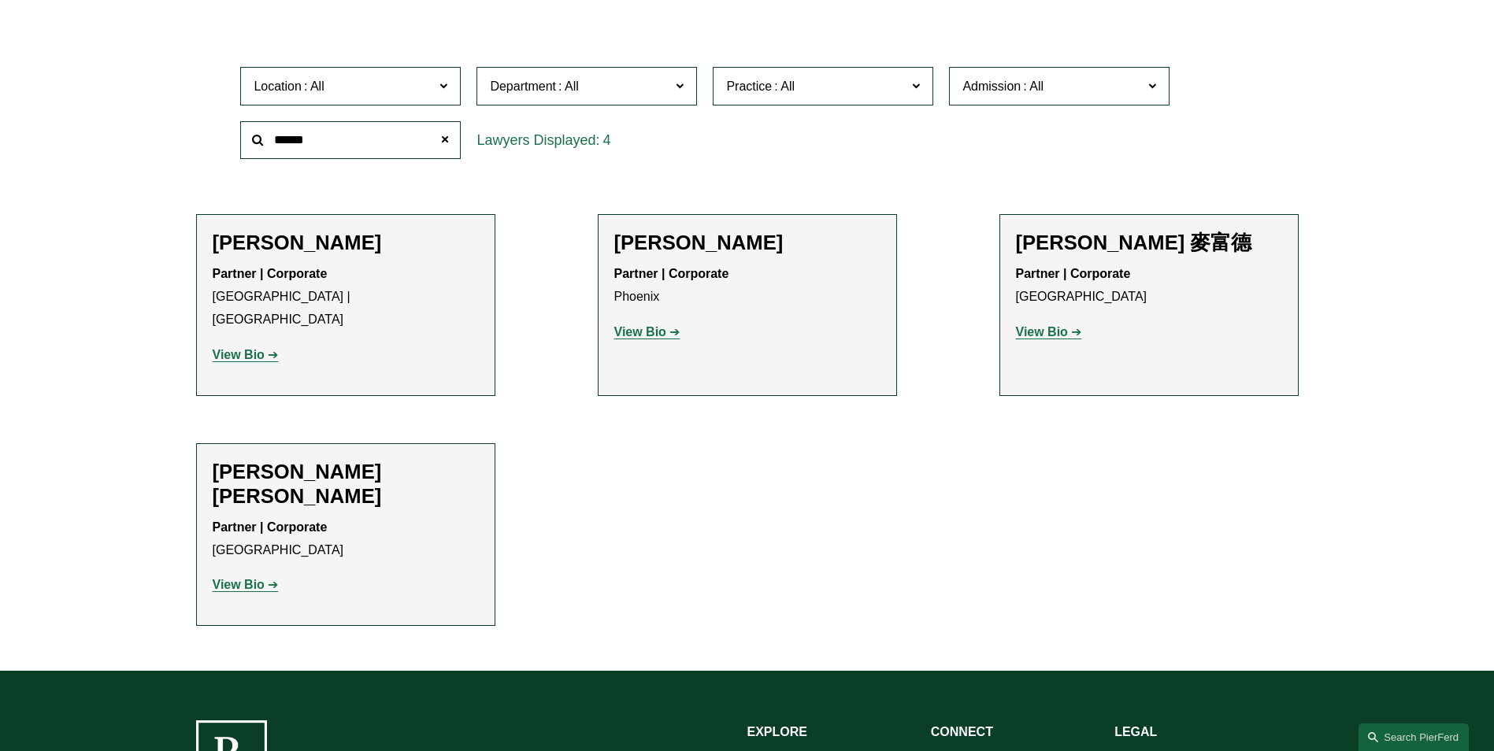
click at [245, 578] on strong "View Bio" at bounding box center [239, 584] width 52 height 13
click at [636, 324] on p "View Bio" at bounding box center [747, 332] width 266 height 23
click at [646, 340] on p "View Bio" at bounding box center [747, 332] width 266 height 23
click at [622, 336] on strong "View Bio" at bounding box center [640, 331] width 52 height 13
click at [1055, 329] on strong "View Bio" at bounding box center [1042, 331] width 52 height 13
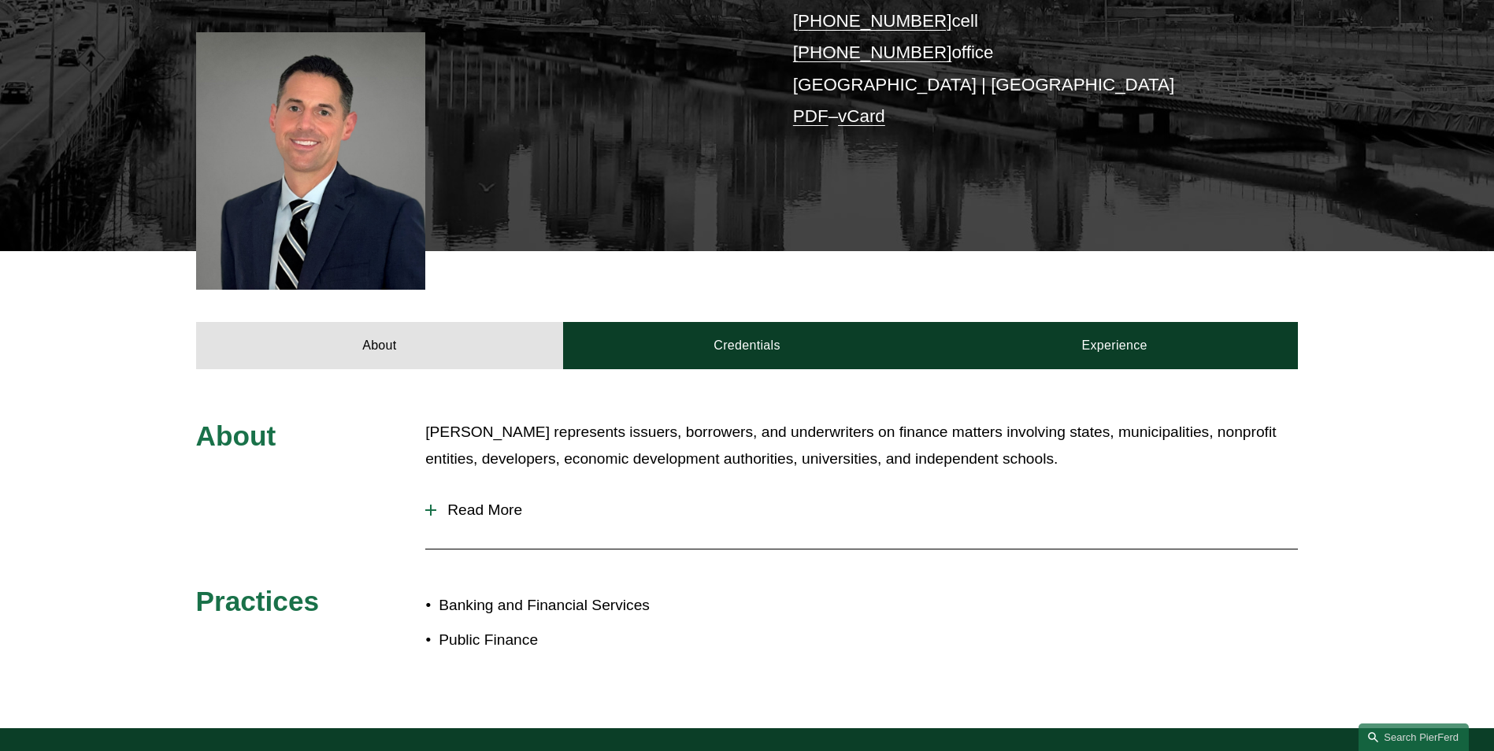
scroll to position [341, 0]
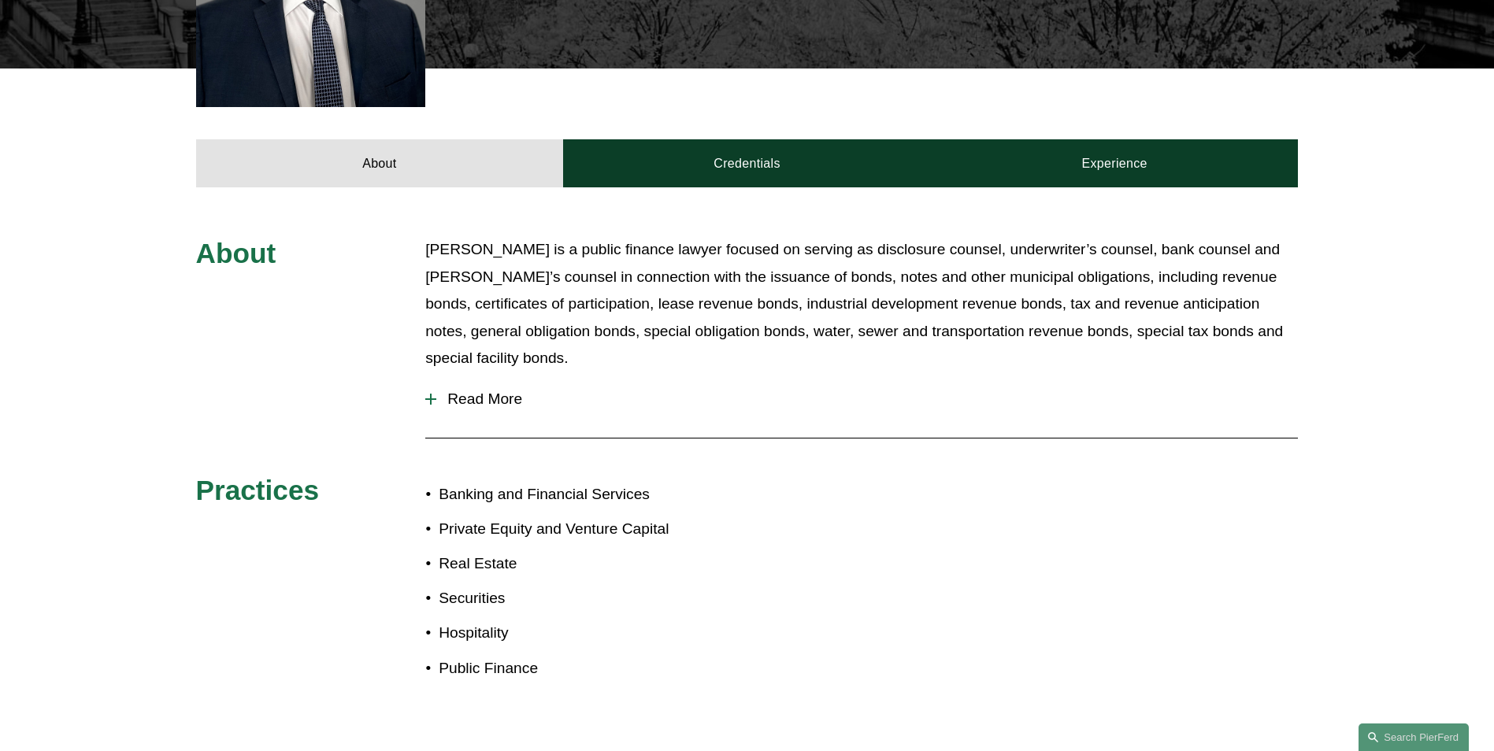
scroll to position [617, 0]
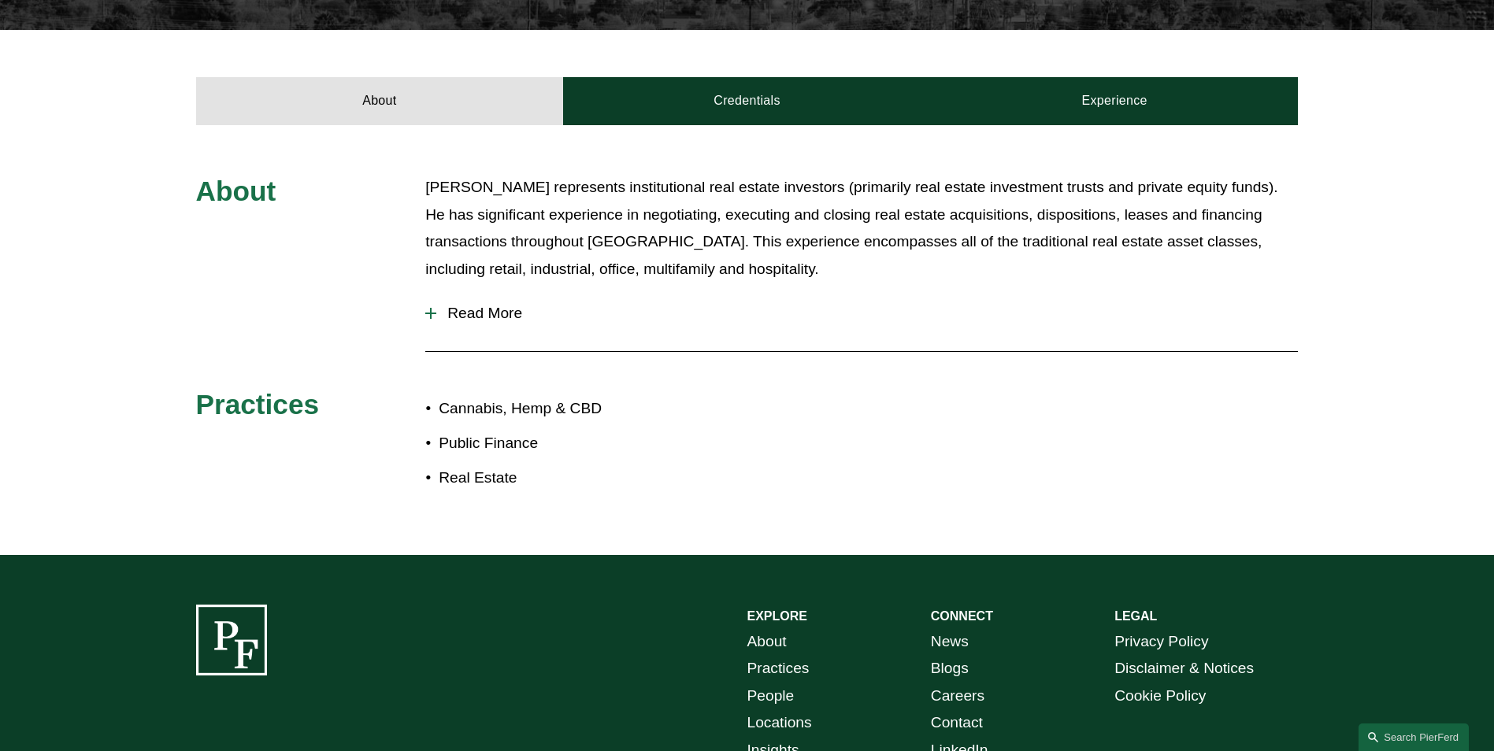
scroll to position [485, 0]
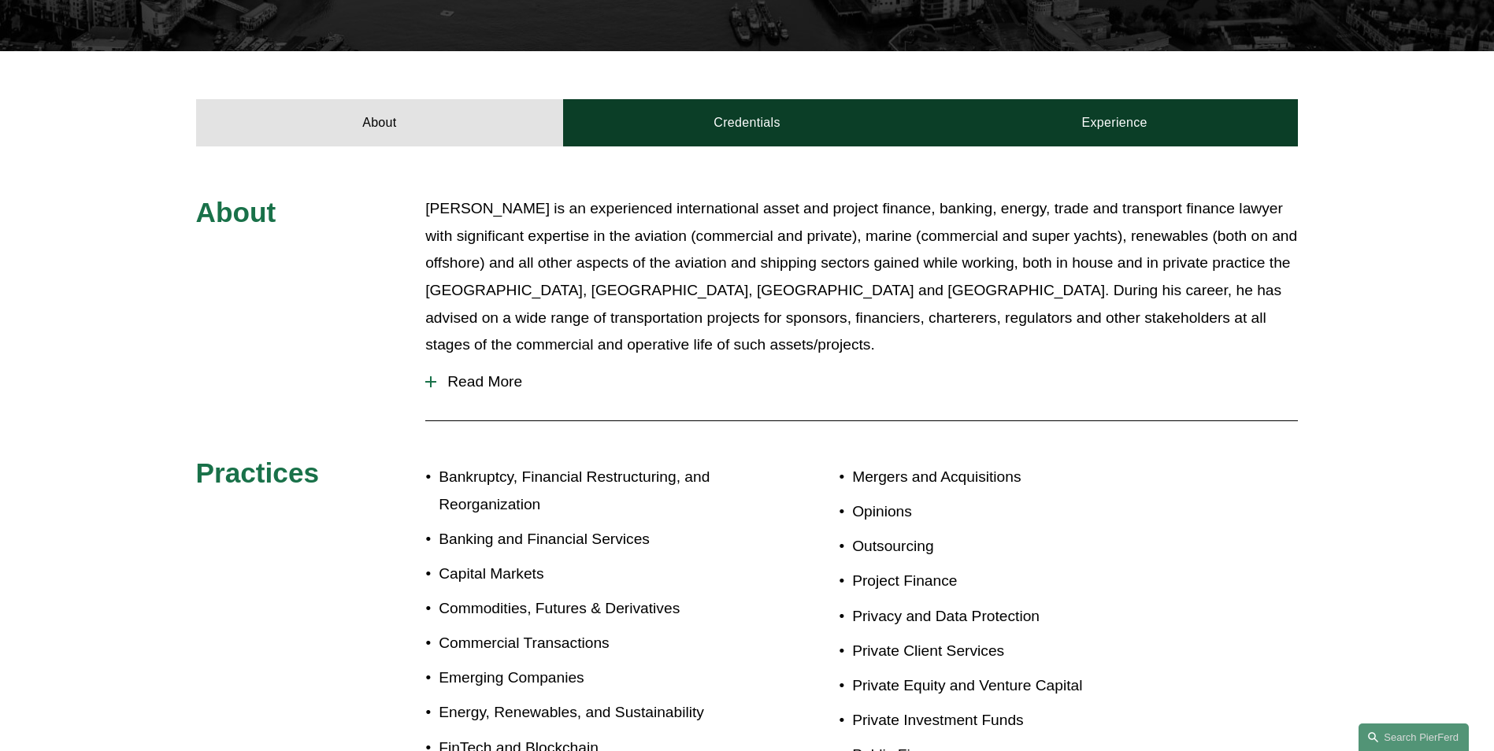
scroll to position [554, 0]
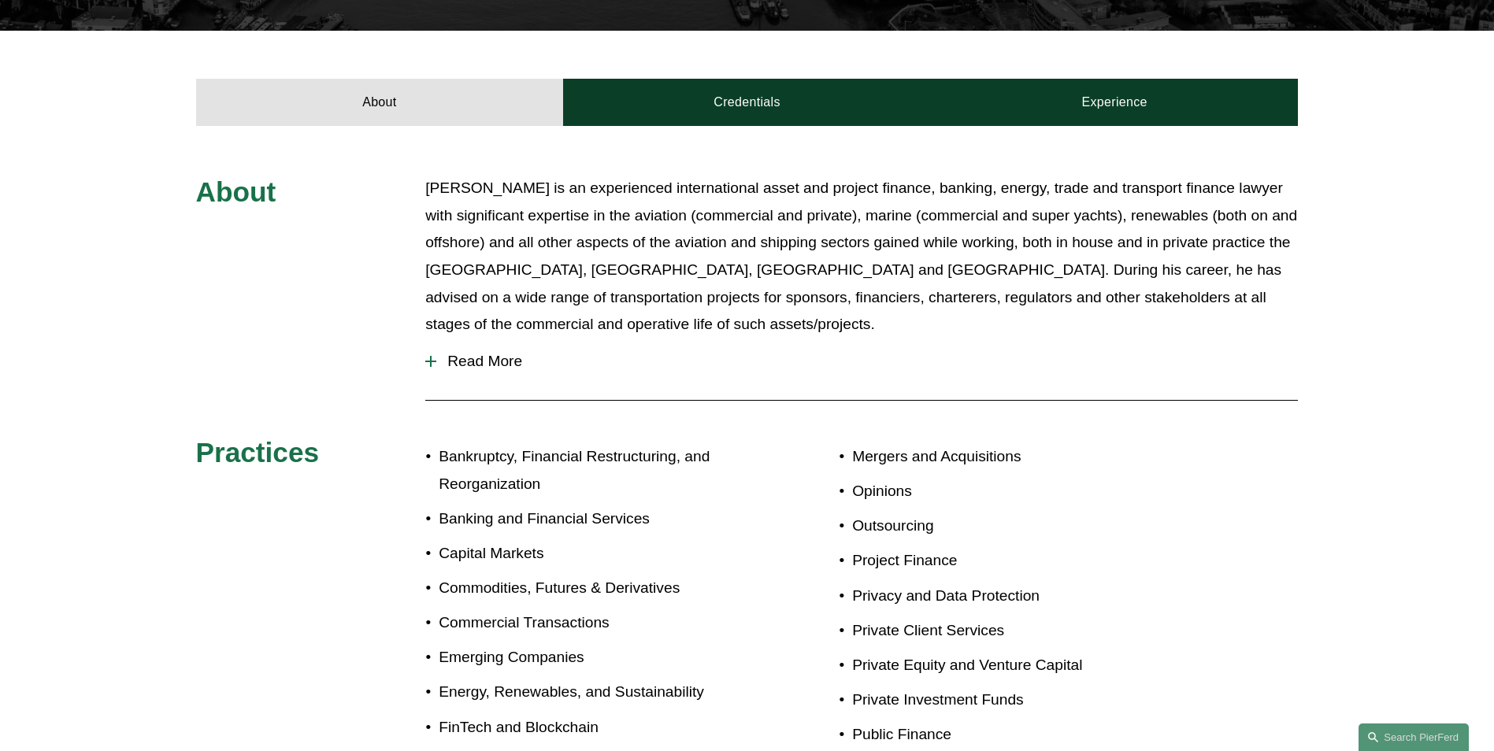
click at [499, 341] on button "Read More" at bounding box center [861, 361] width 873 height 41
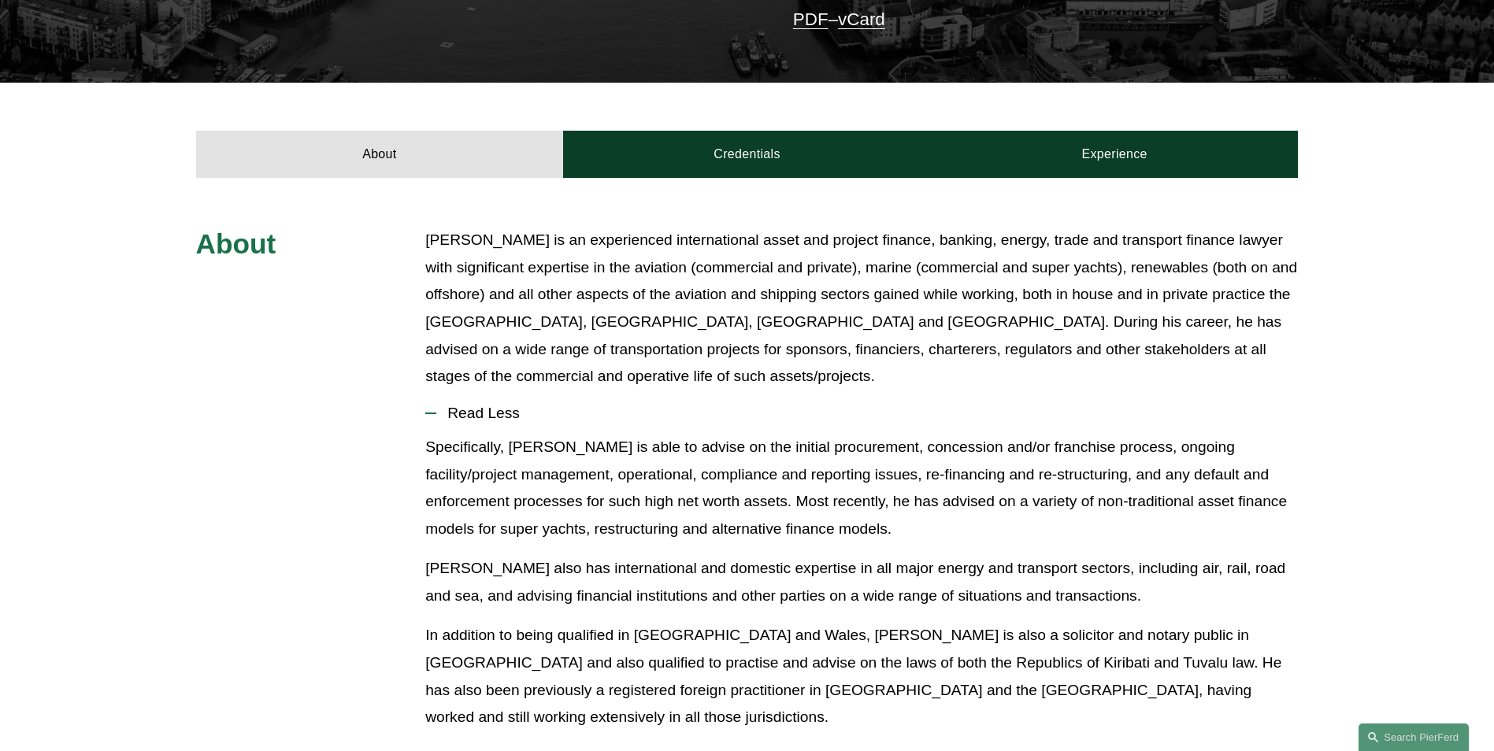
scroll to position [501, 0]
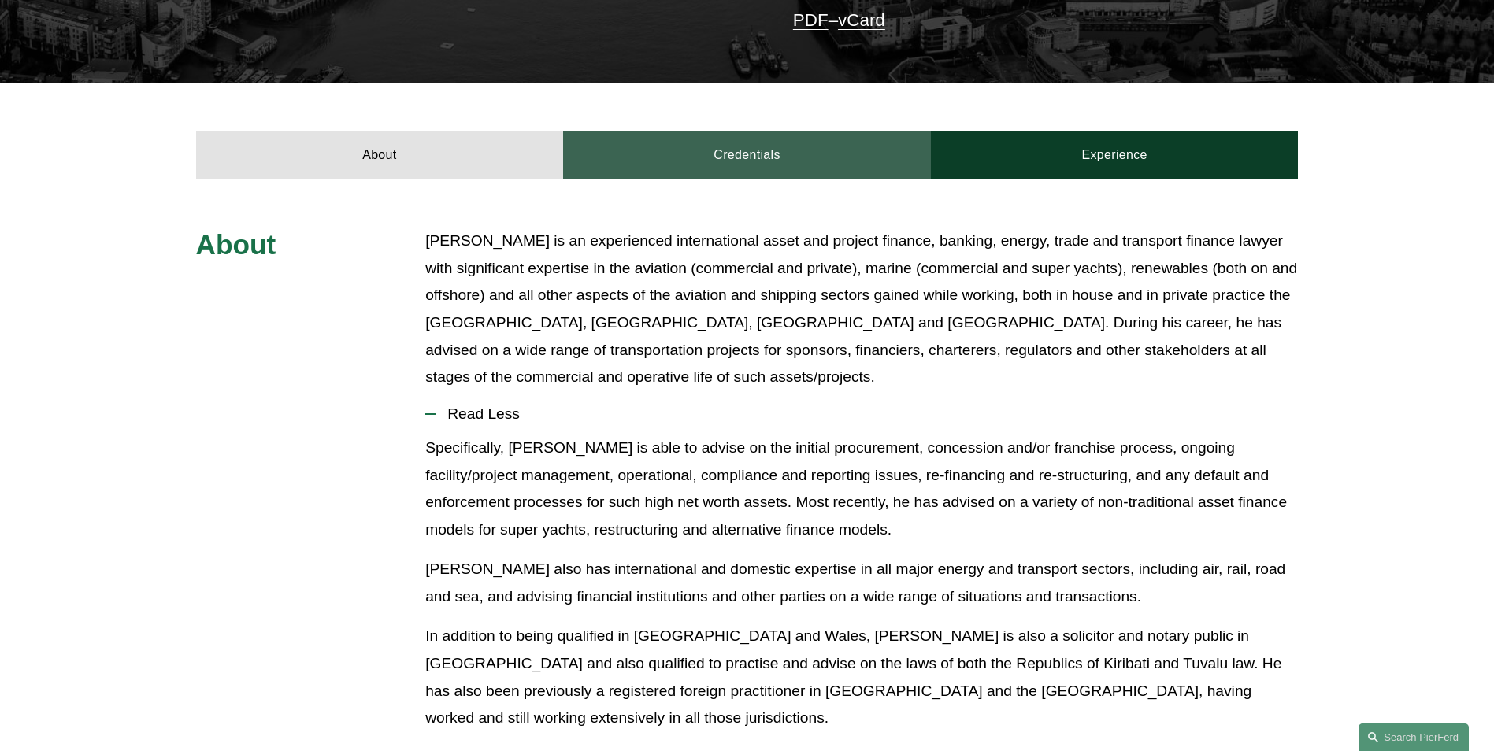
click at [701, 147] on link "Credentials" at bounding box center [747, 155] width 368 height 47
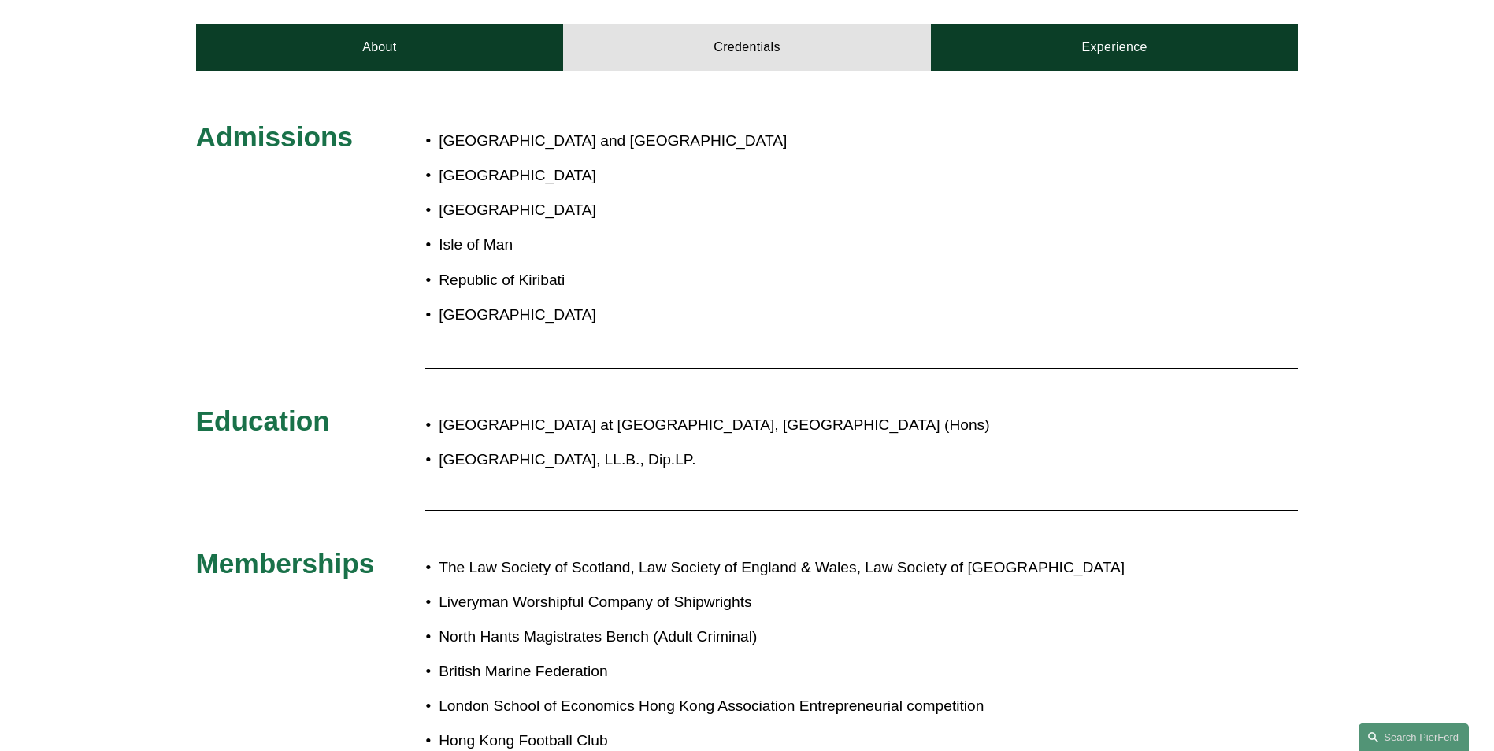
scroll to position [527, 0]
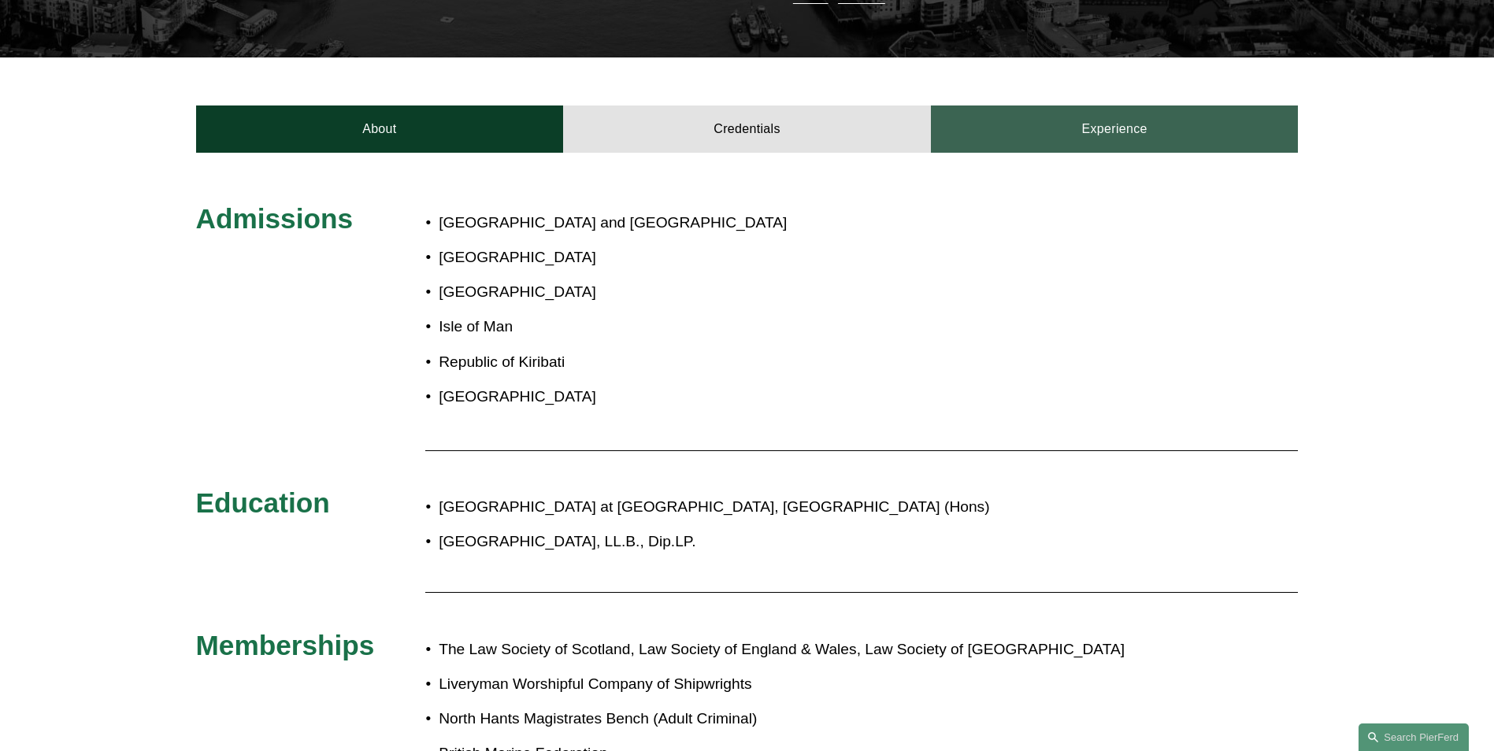
click at [1091, 106] on link "Experience" at bounding box center [1115, 129] width 368 height 47
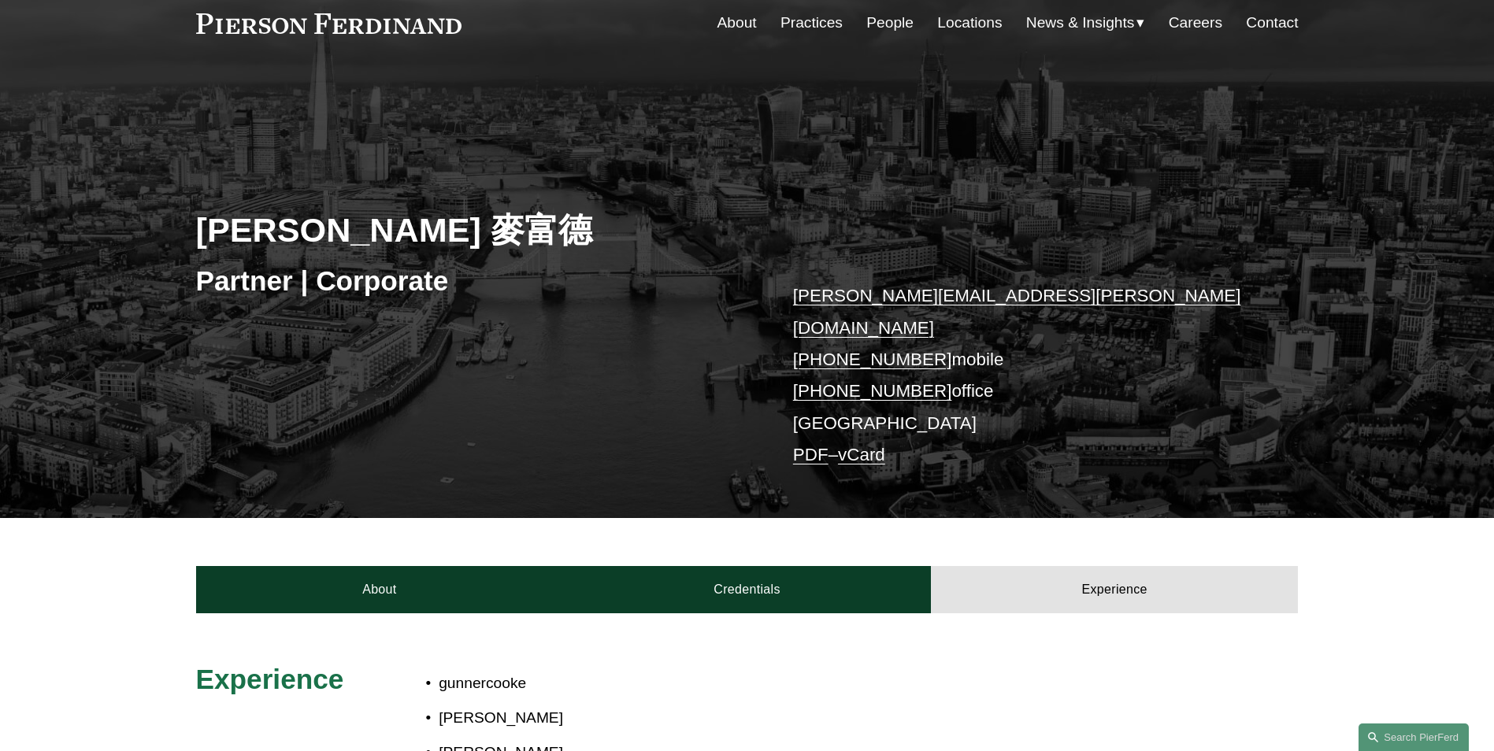
scroll to position [0, 0]
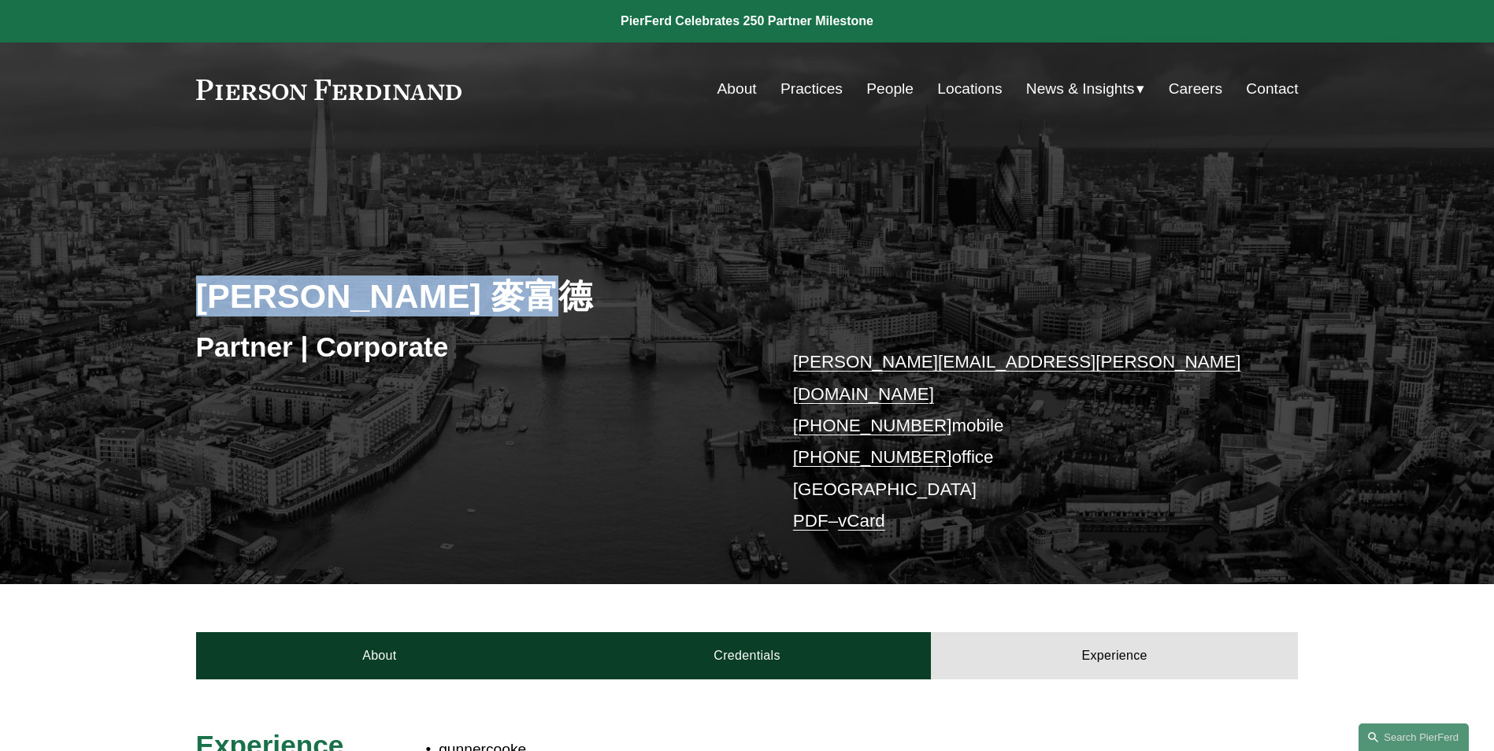
drag, startPoint x: 187, startPoint y: 295, endPoint x: 451, endPoint y: 298, distance: 263.9
click at [451, 298] on div "[PERSON_NAME] 麥富德 Partner | Corporate [PERSON_NAME][EMAIL_ADDRESS][PERSON_NAME]…" at bounding box center [747, 383] width 1494 height 404
copy h2 "[PERSON_NAME]"
